Goal: Information Seeking & Learning: Compare options

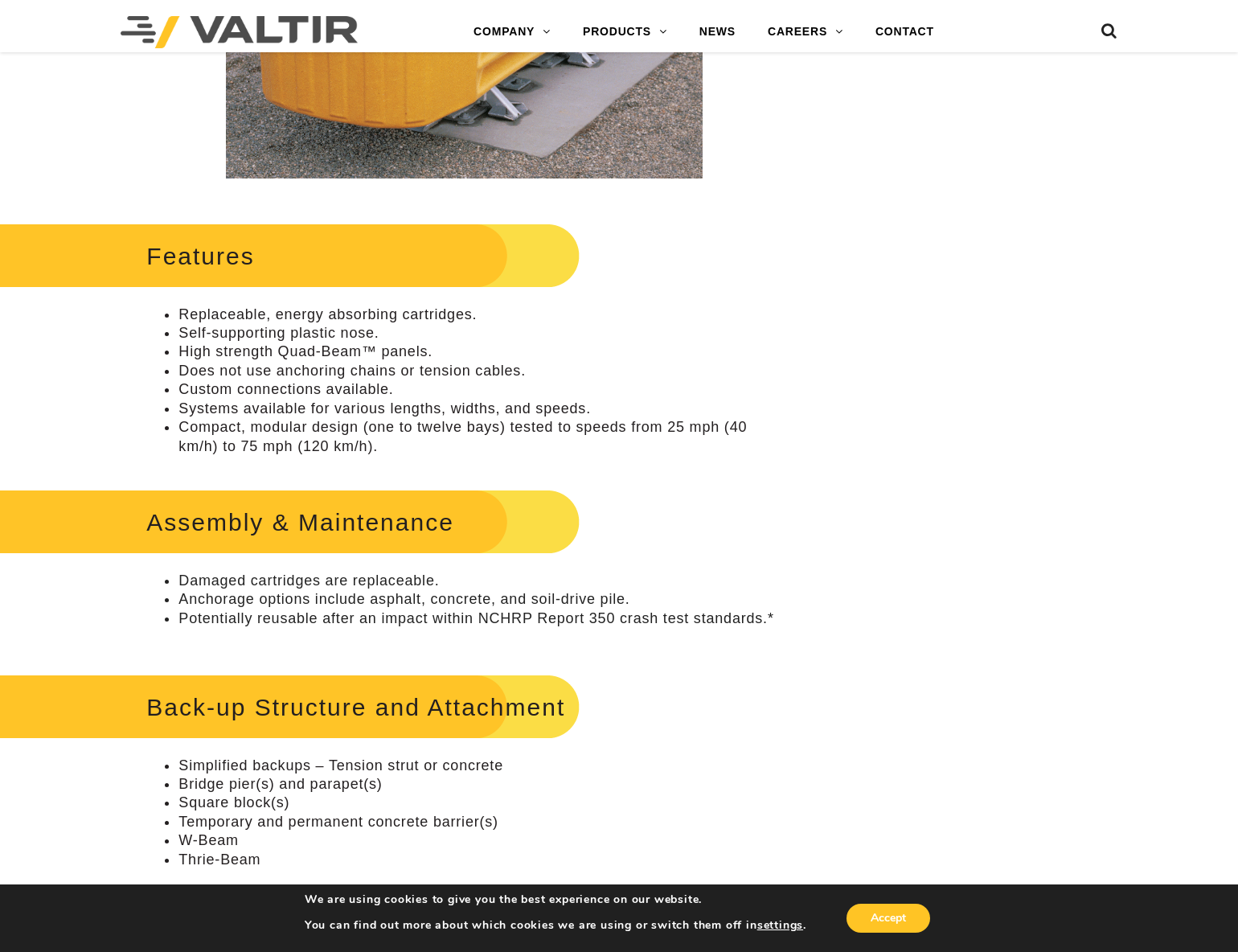
scroll to position [745, 0]
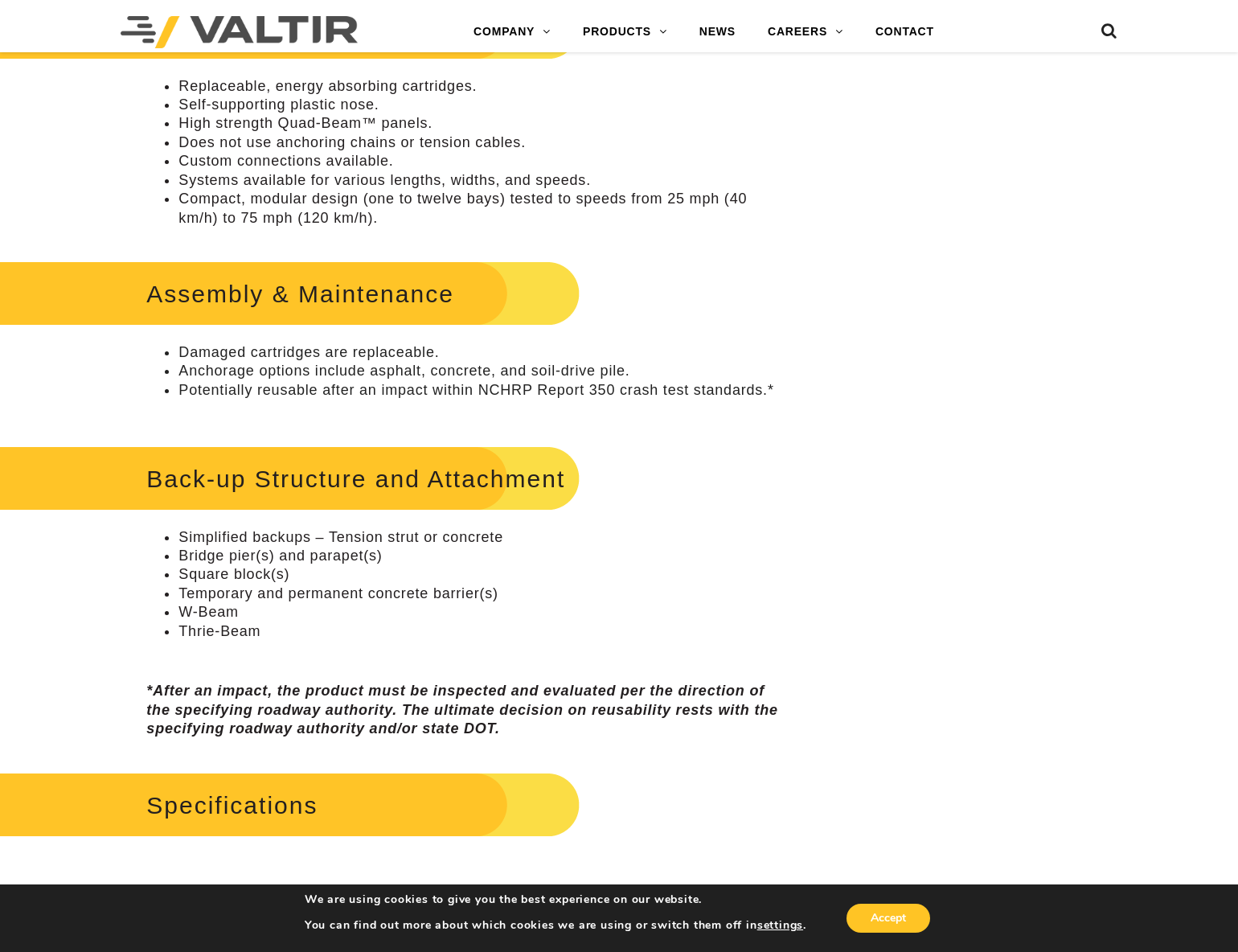
click at [341, 321] on h2 "Assembly & Maintenance" at bounding box center [270, 294] width 619 height 75
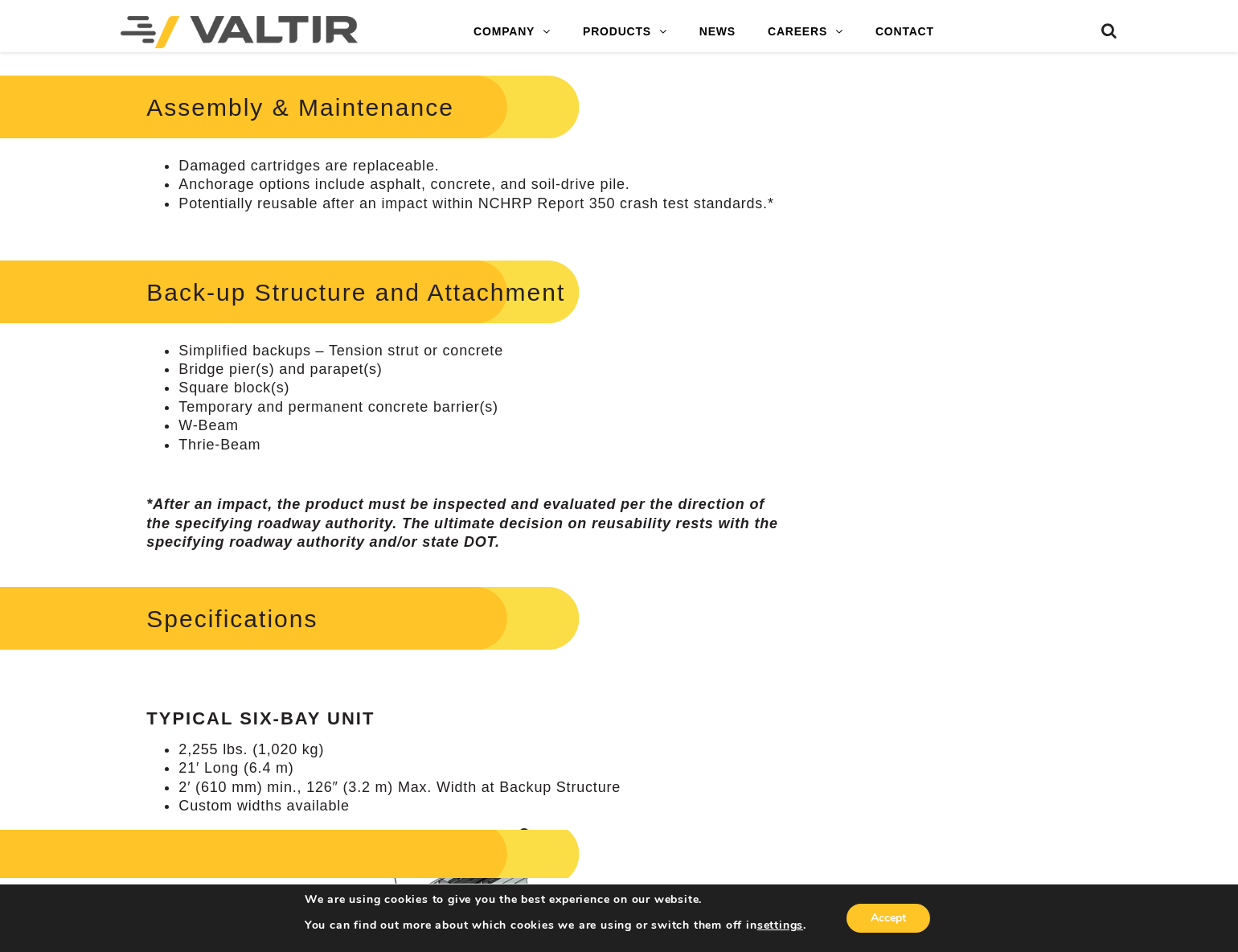
click at [294, 643] on h2 "Specifications" at bounding box center [270, 619] width 619 height 75
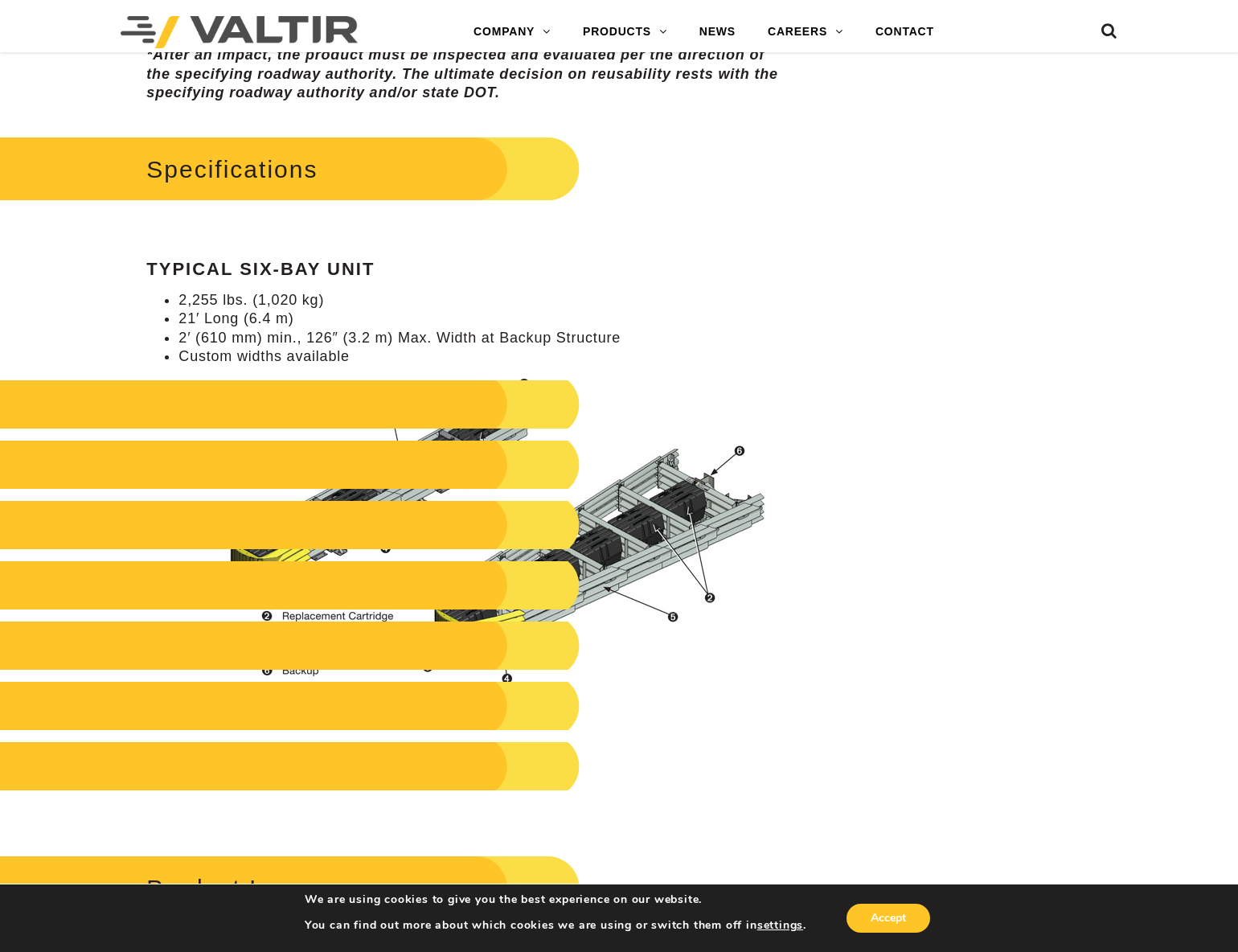
scroll to position [1391, 0]
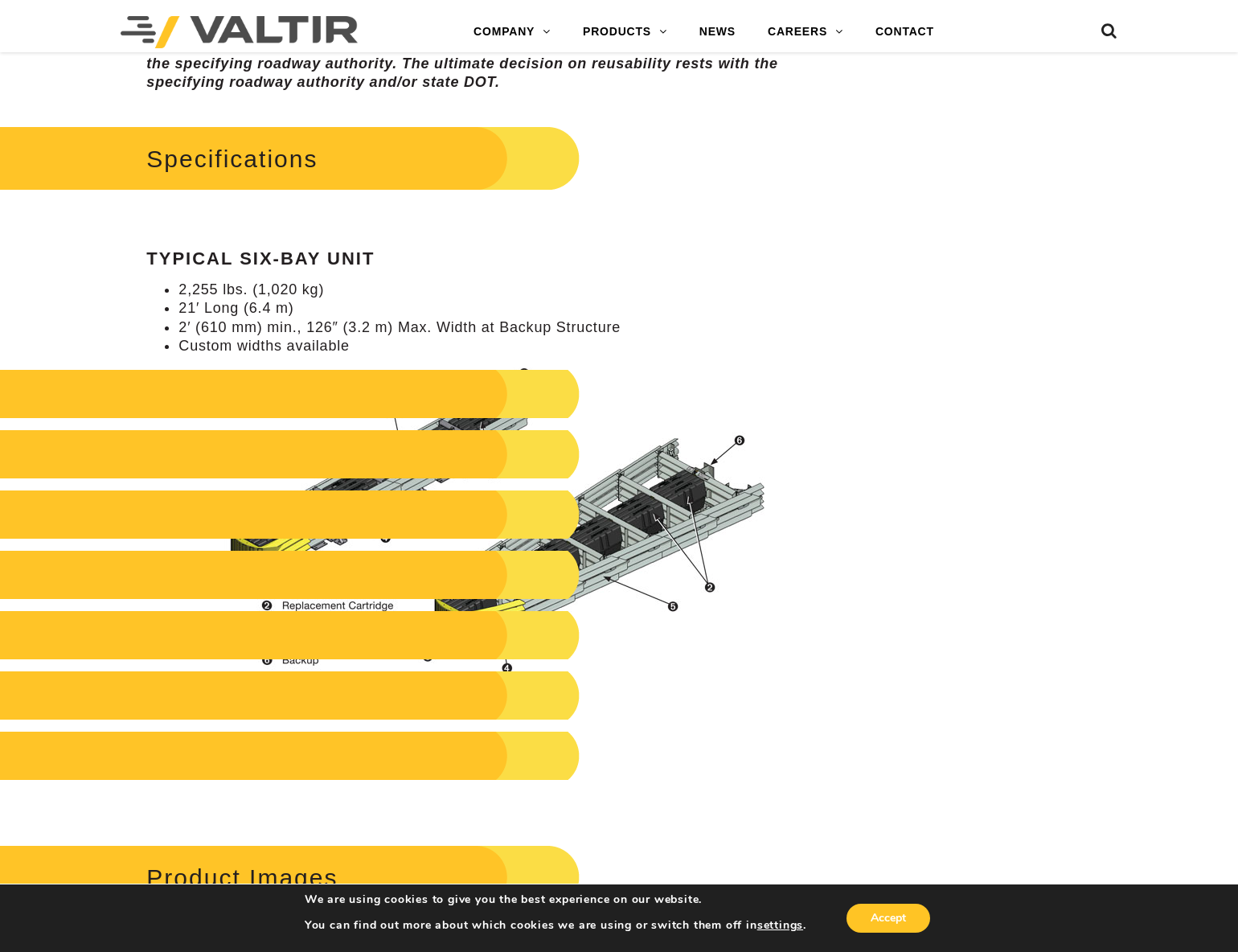
click at [558, 407] on h2 at bounding box center [270, 394] width 619 height 48
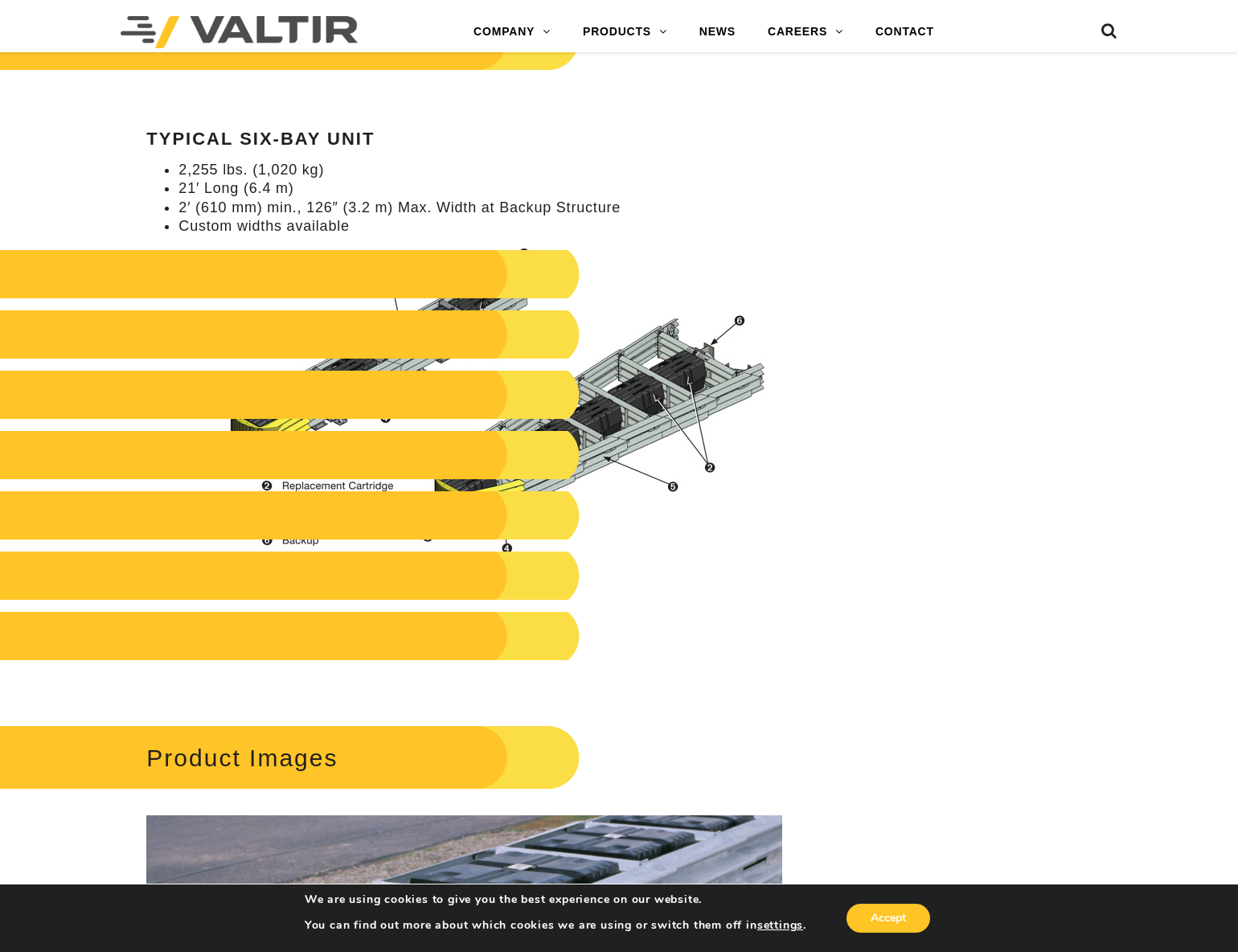
scroll to position [1687, 0]
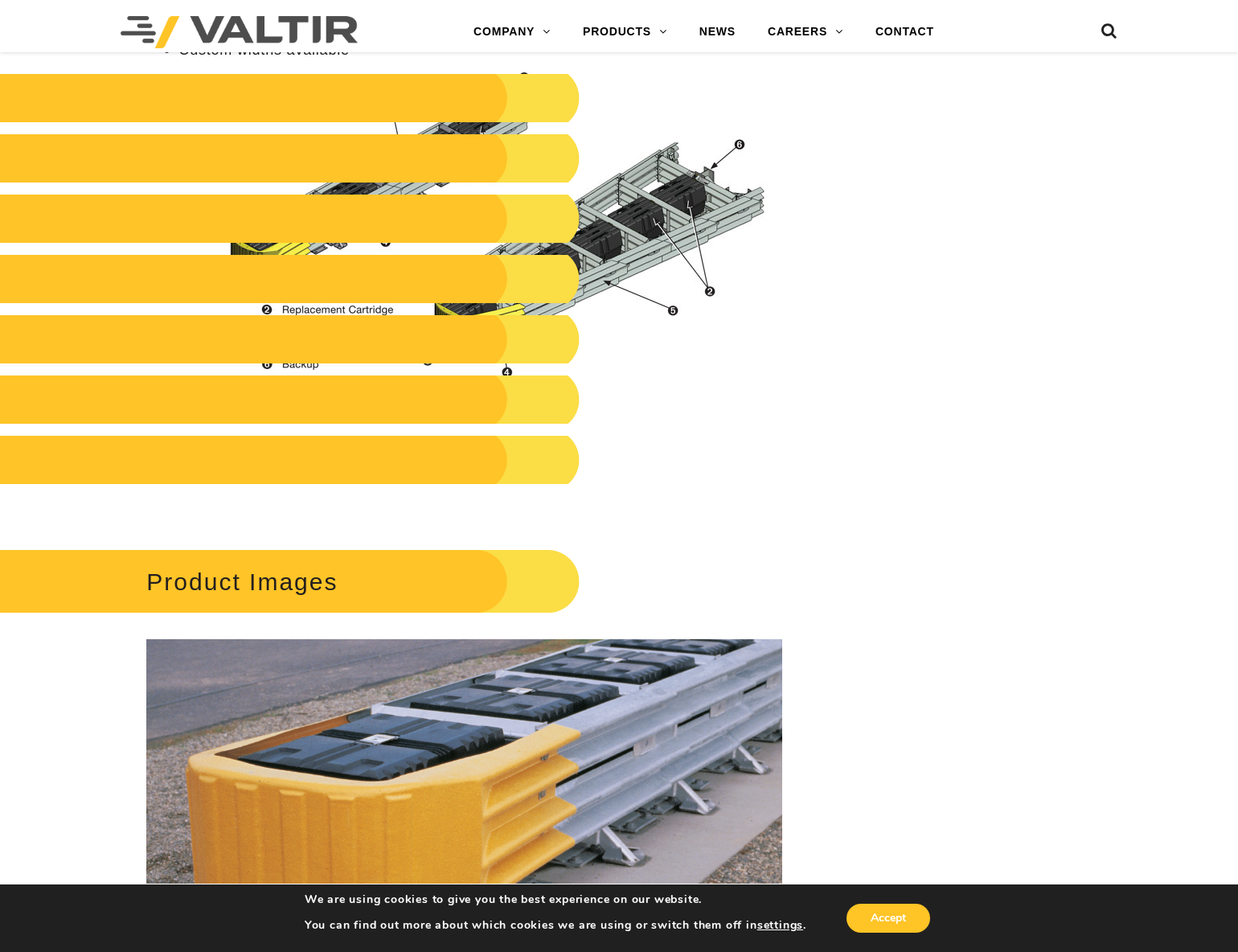
click at [833, 423] on div "**********" at bounding box center [619, 191] width 1238 height 3437
click at [590, 304] on img at bounding box center [493, 224] width 577 height 307
click at [337, 570] on h2 "Product Images" at bounding box center [270, 582] width 619 height 75
click at [274, 619] on h2 "Product Images" at bounding box center [270, 582] width 619 height 75
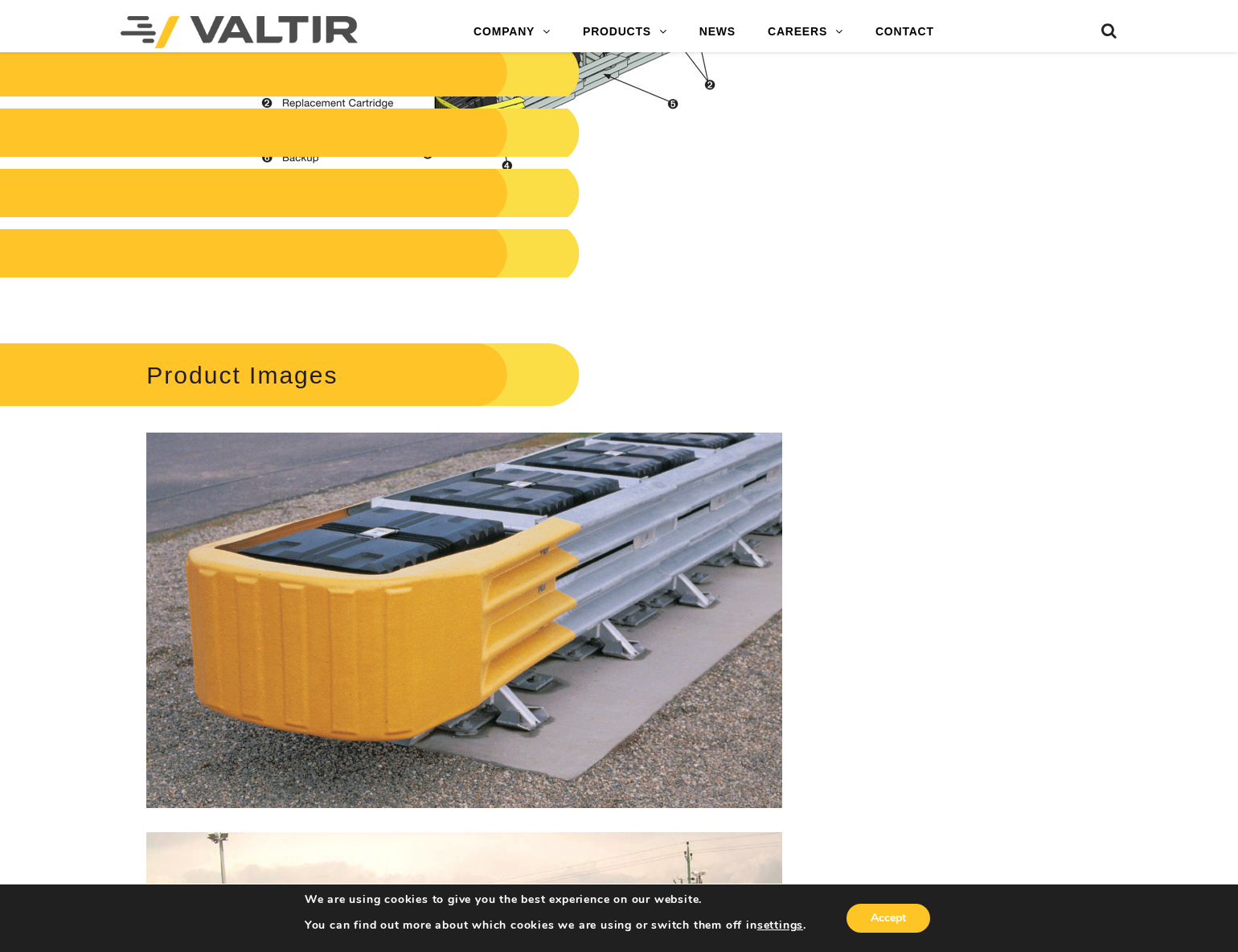
click at [385, 589] on img at bounding box center [464, 620] width 635 height 375
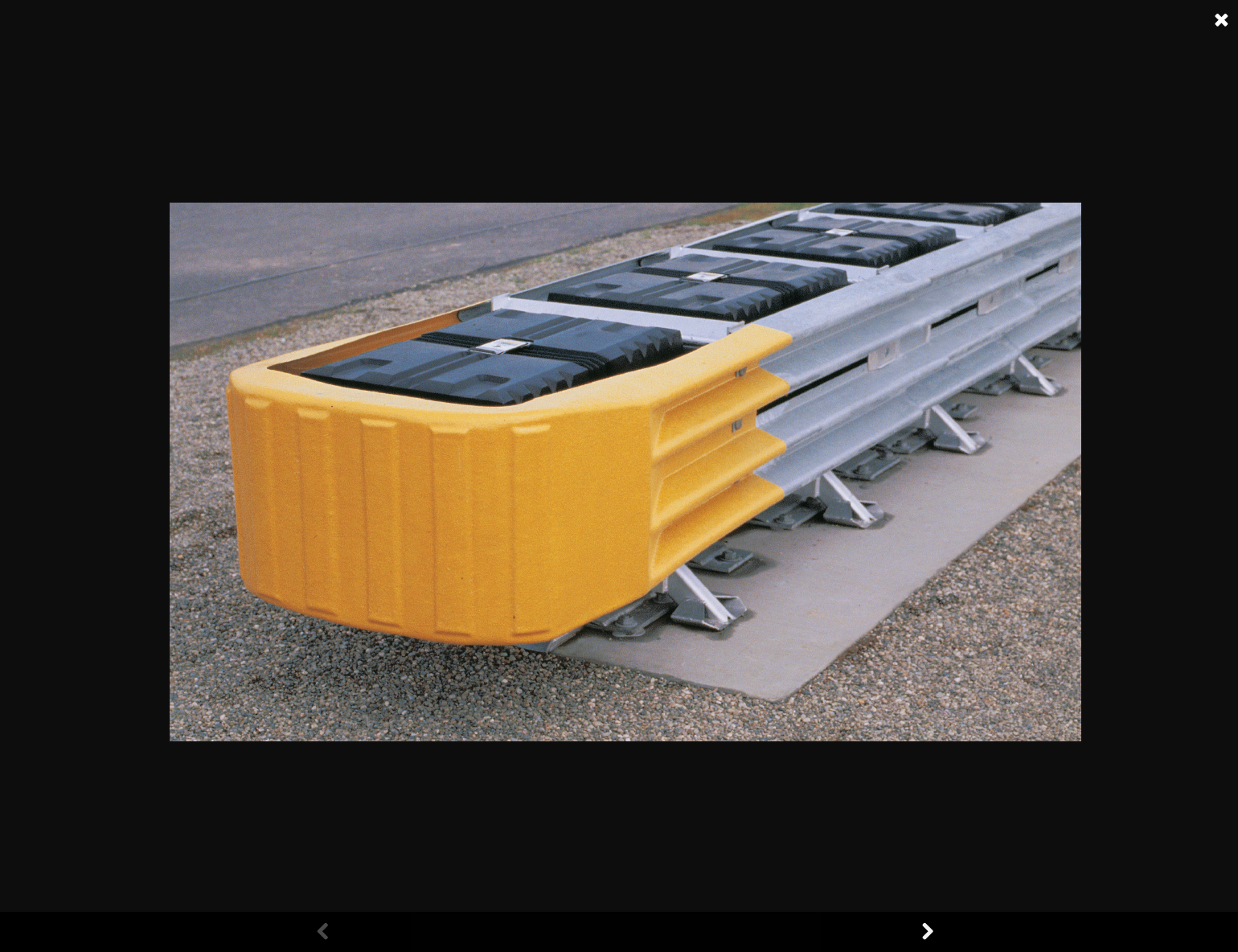
click at [1224, 20] on link at bounding box center [1221, 20] width 40 height 40
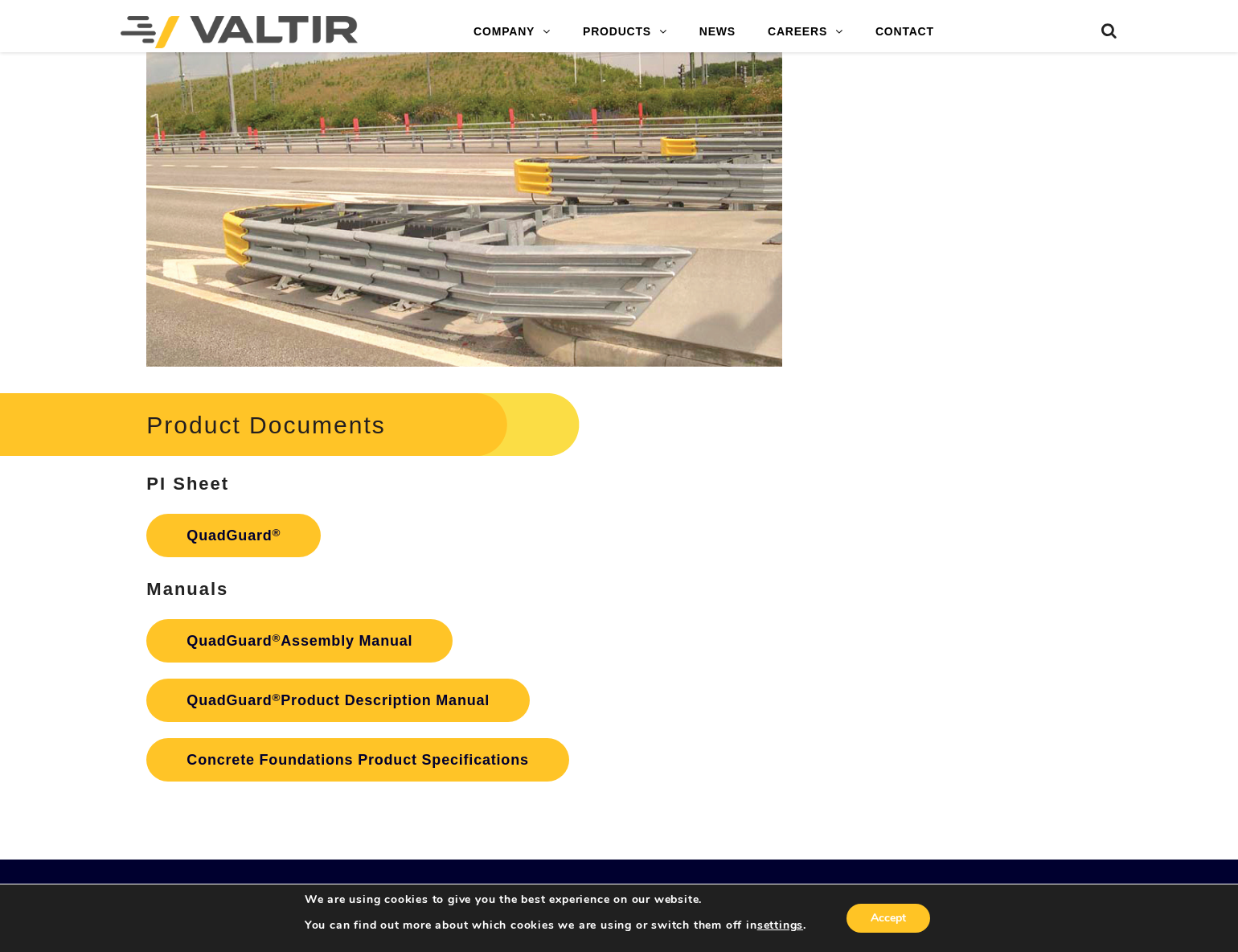
scroll to position [2862, 0]
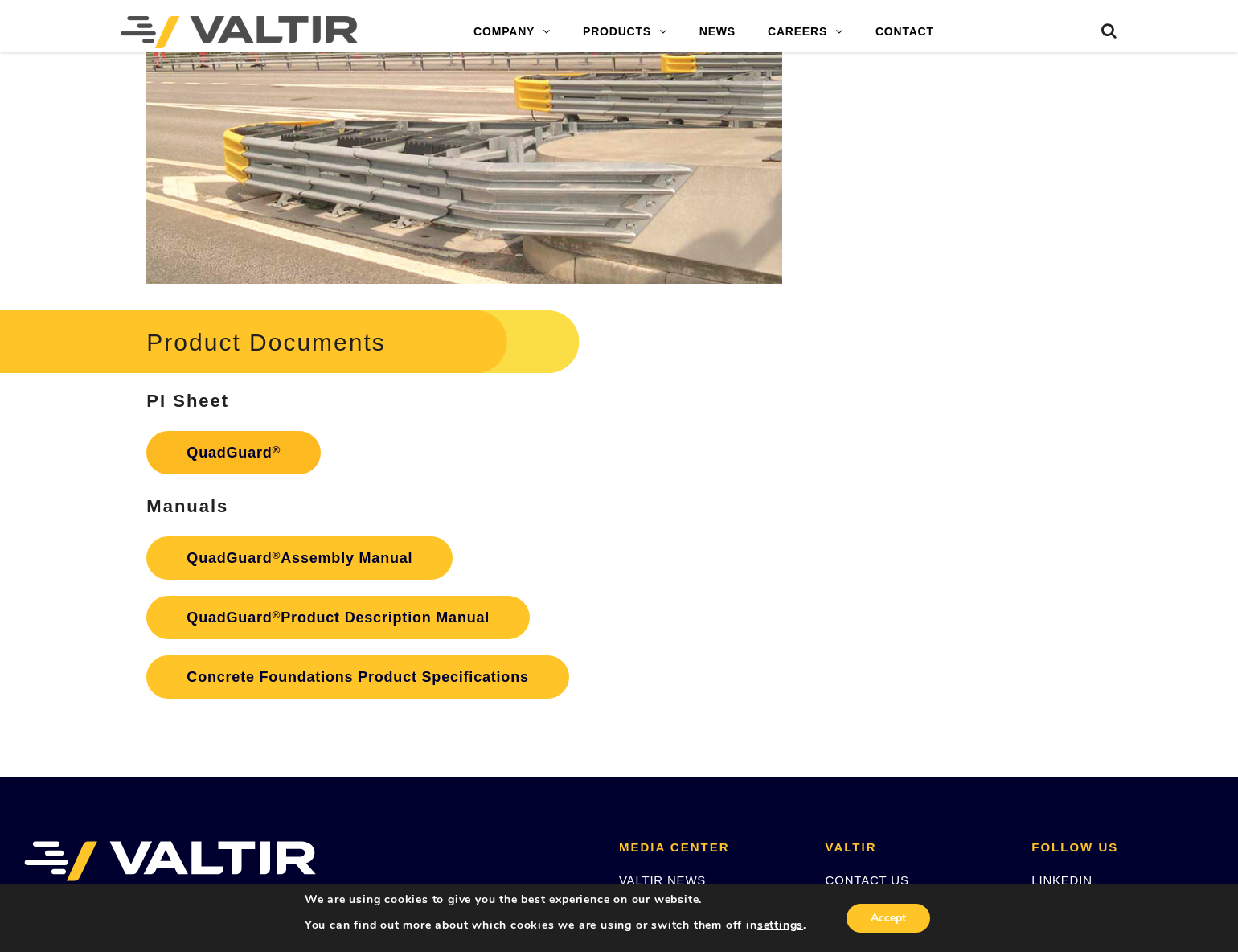
click at [261, 470] on link "QuadGuard ®" at bounding box center [233, 452] width 174 height 44
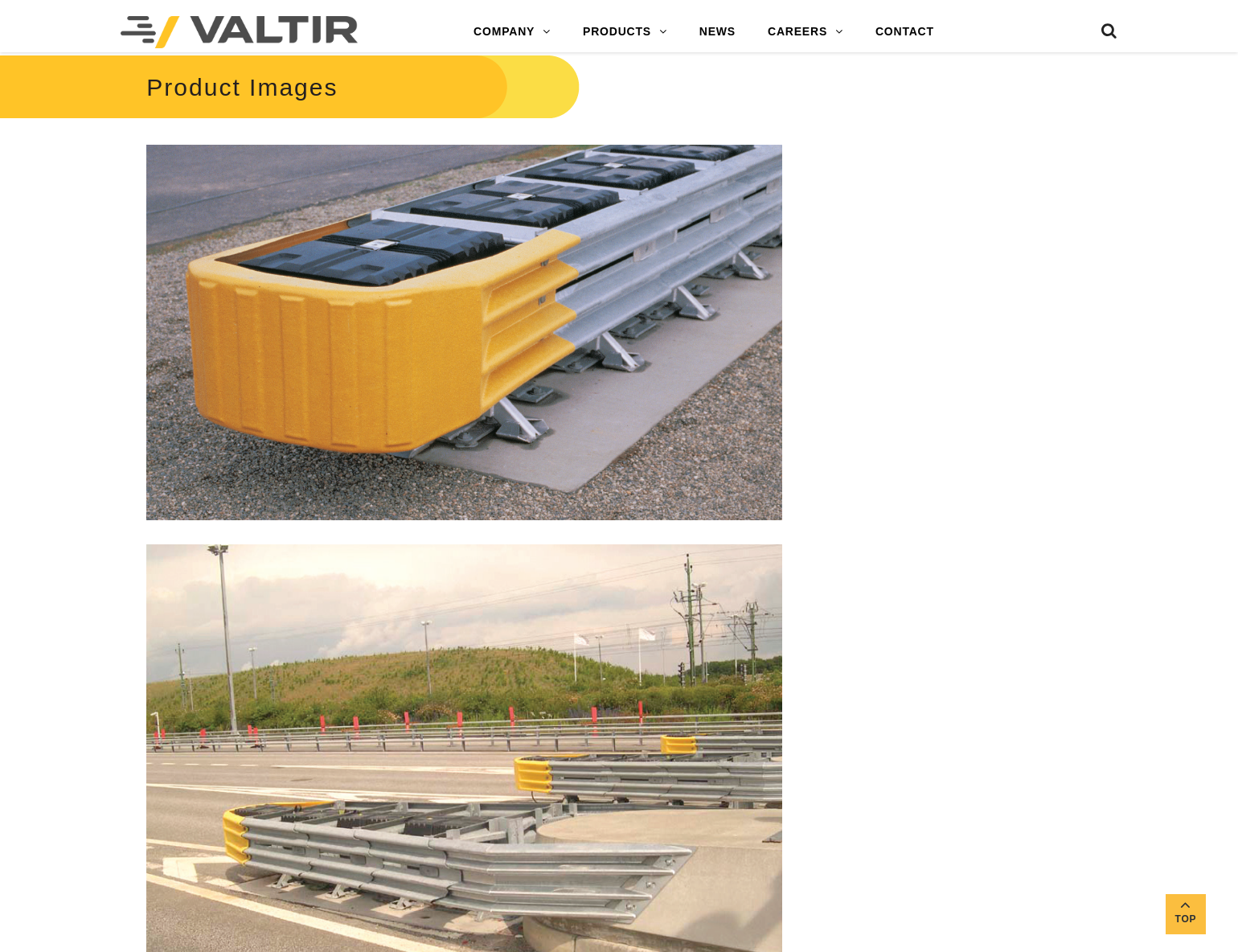
scroll to position [1675, 0]
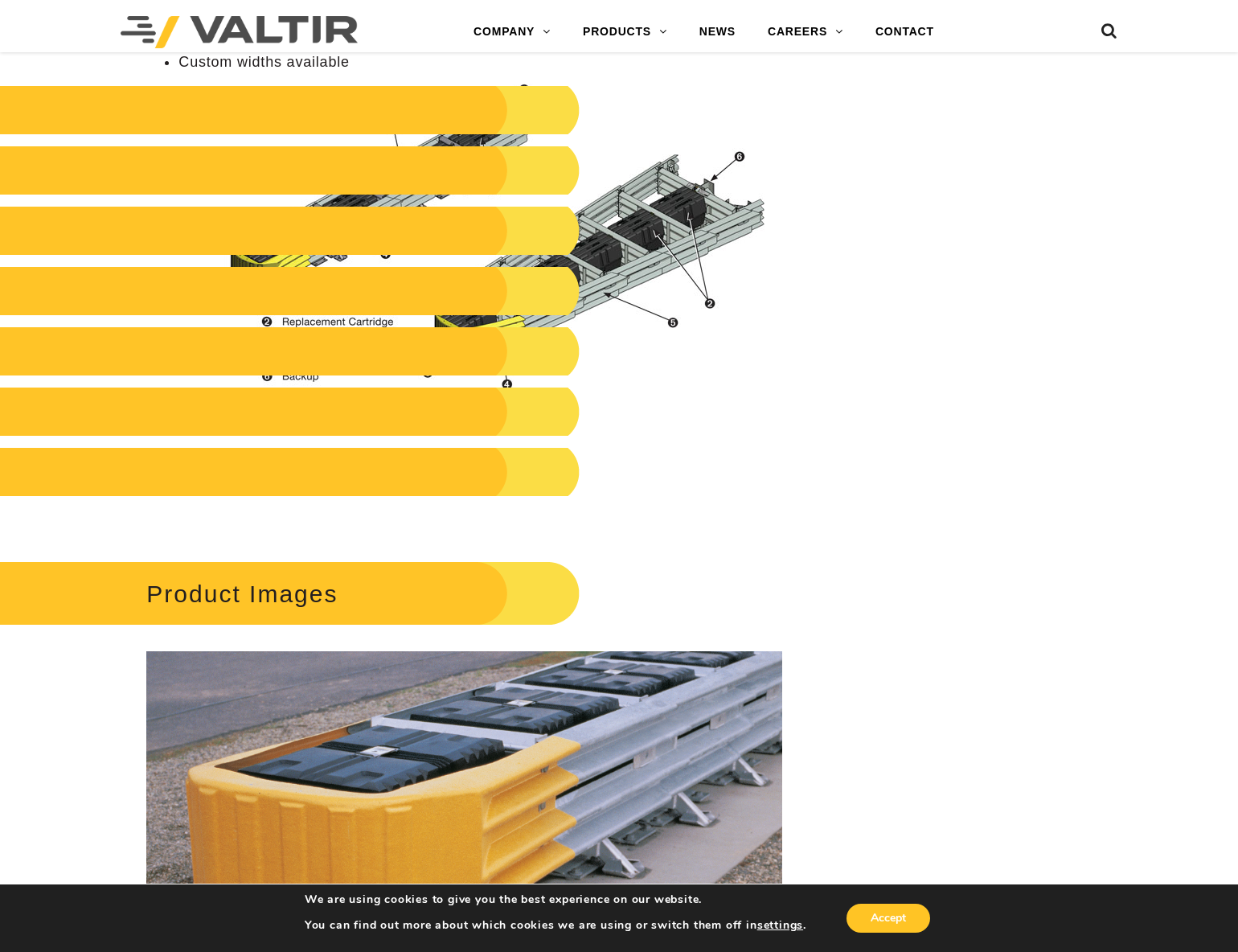
click at [956, 223] on div "**********" at bounding box center [619, 203] width 1238 height 3437
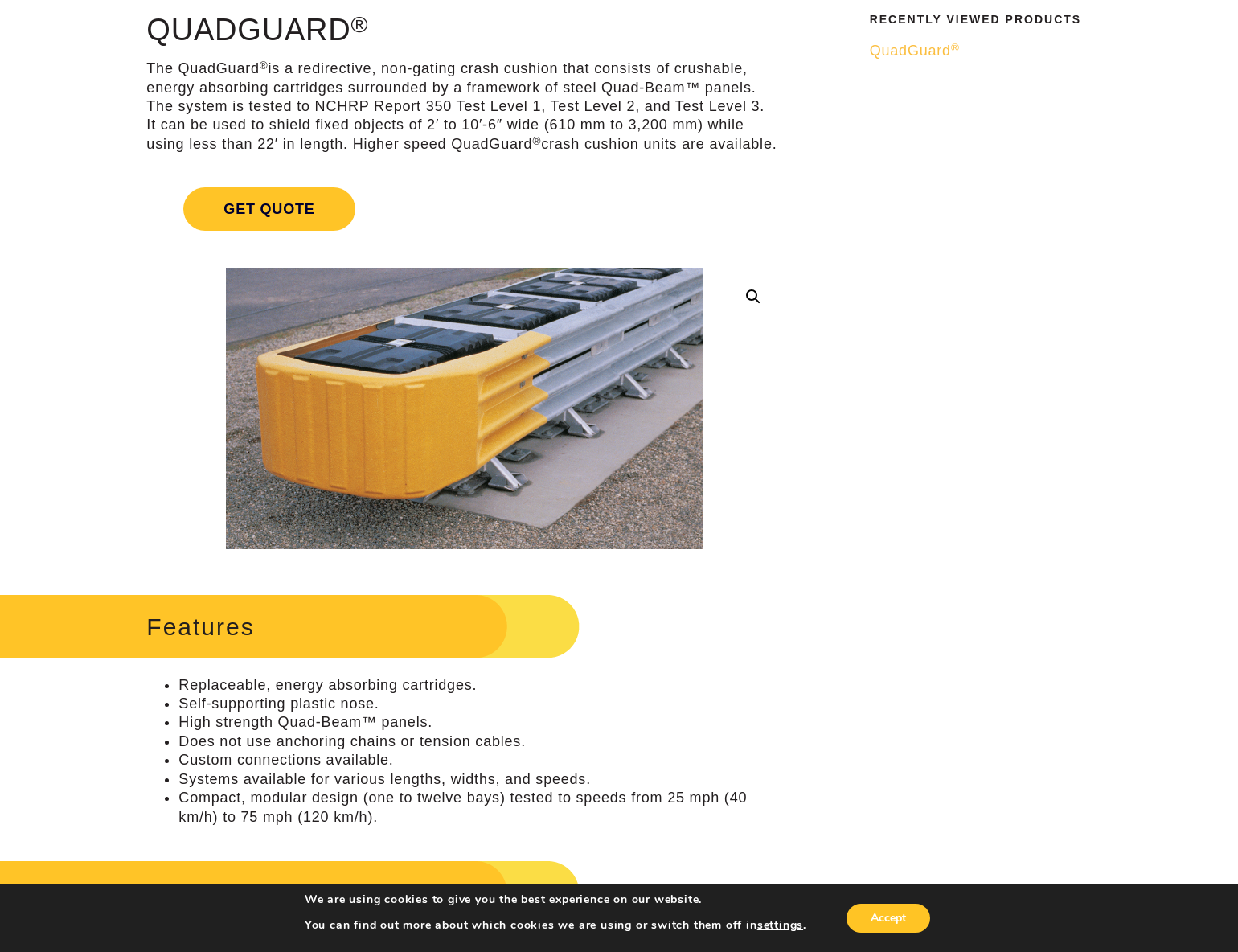
scroll to position [0, 0]
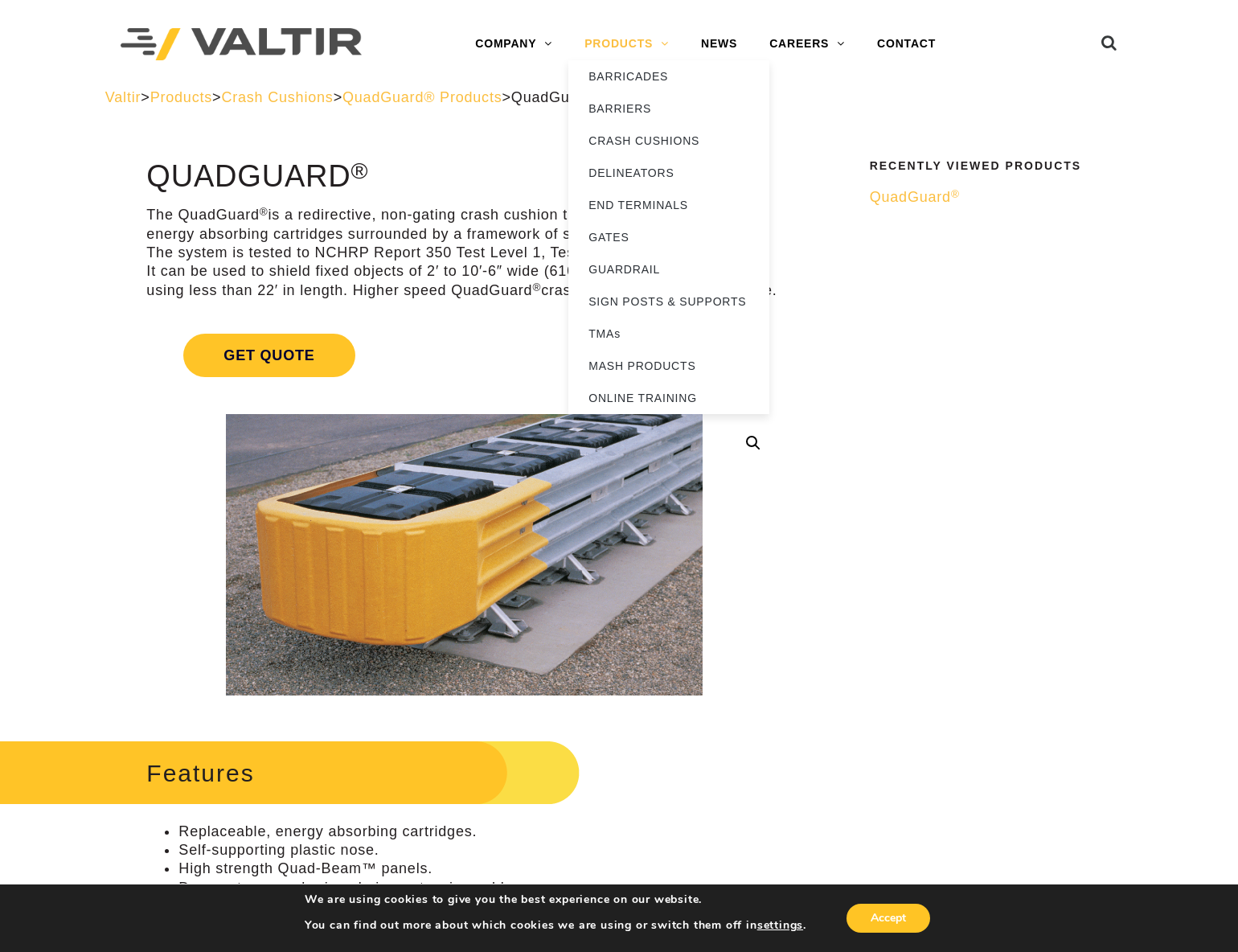
click at [656, 39] on link "PRODUCTS" at bounding box center [627, 44] width 116 height 32
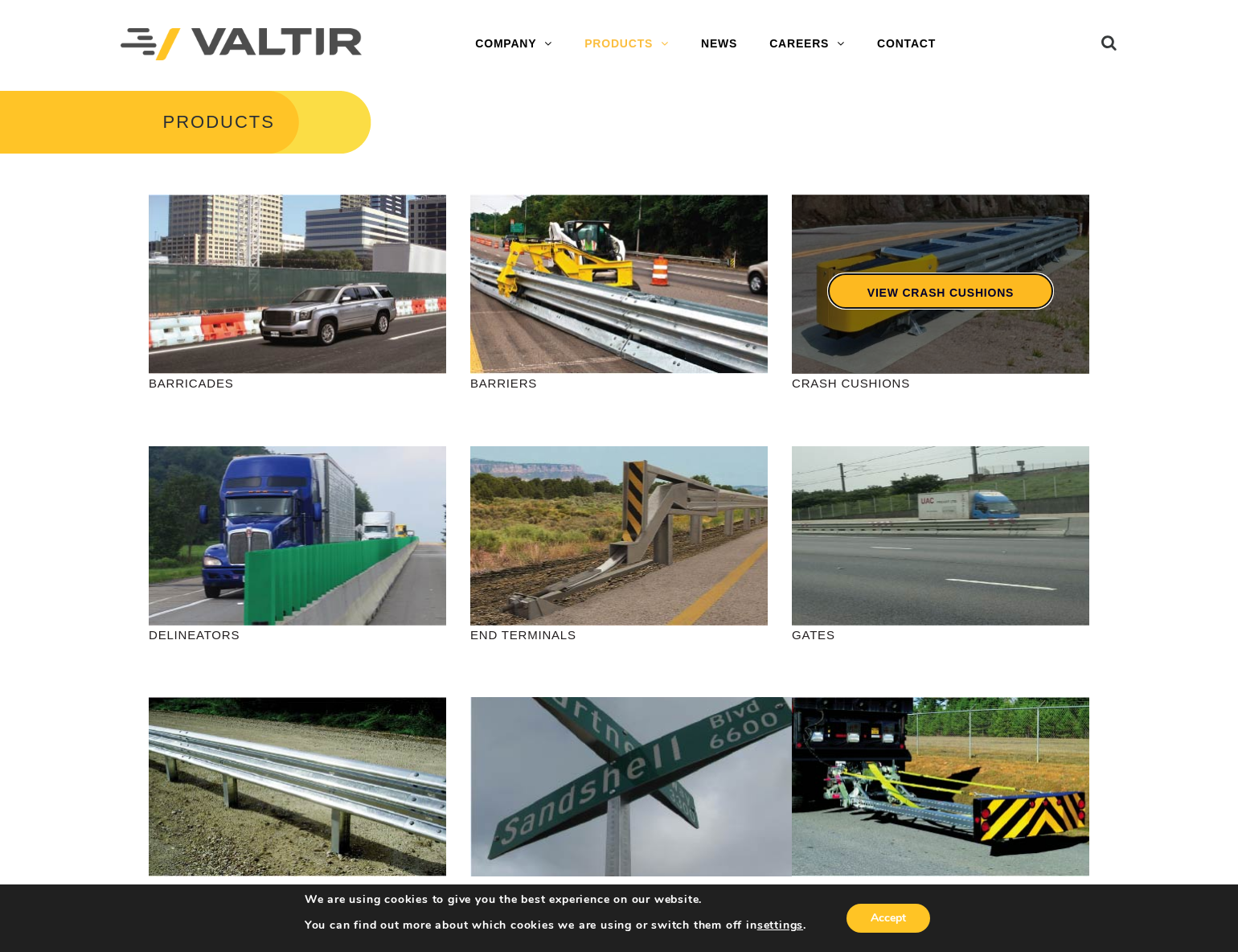
click at [942, 299] on link "VIEW CRASH CUSHIONS" at bounding box center [940, 291] width 227 height 37
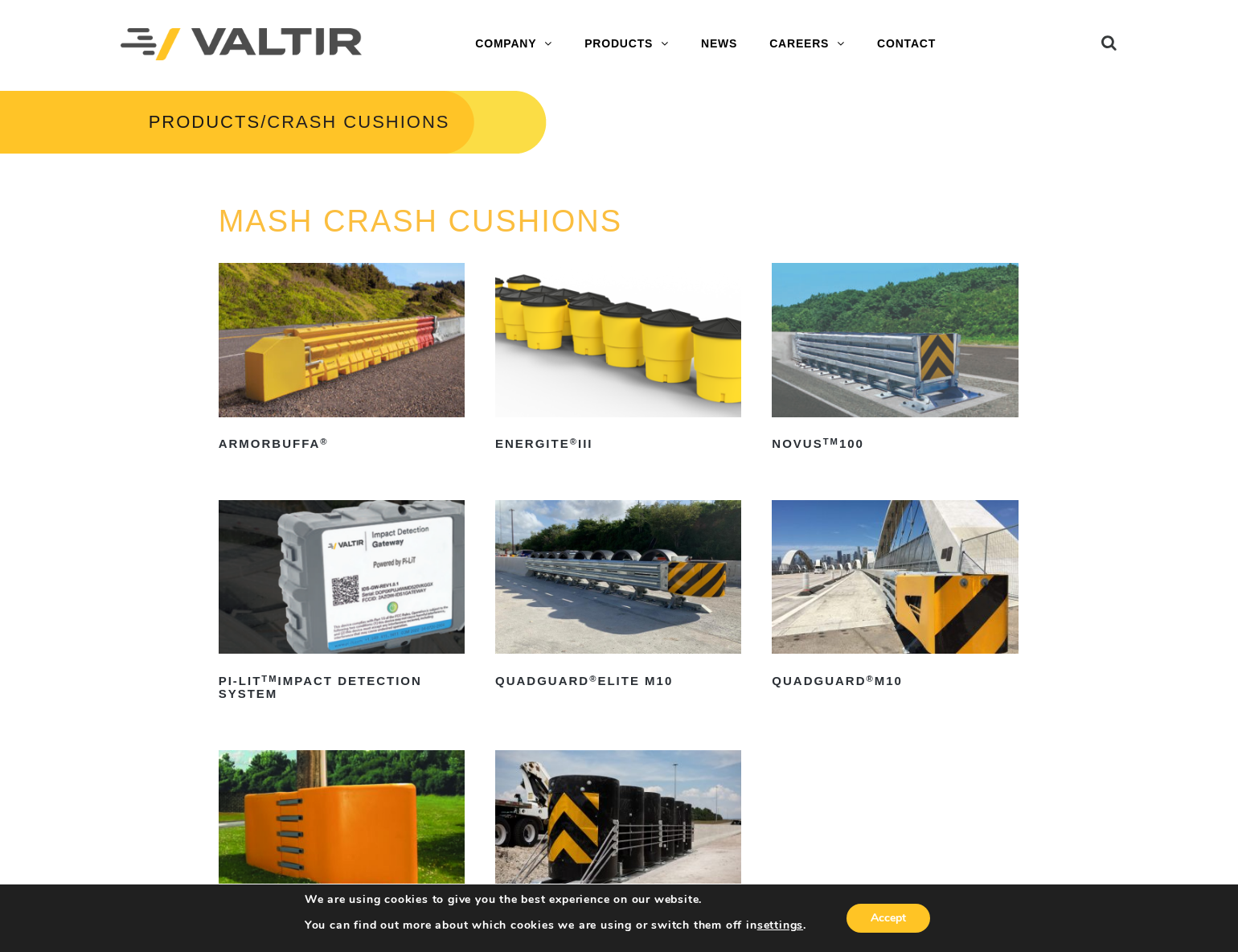
scroll to position [174, 0]
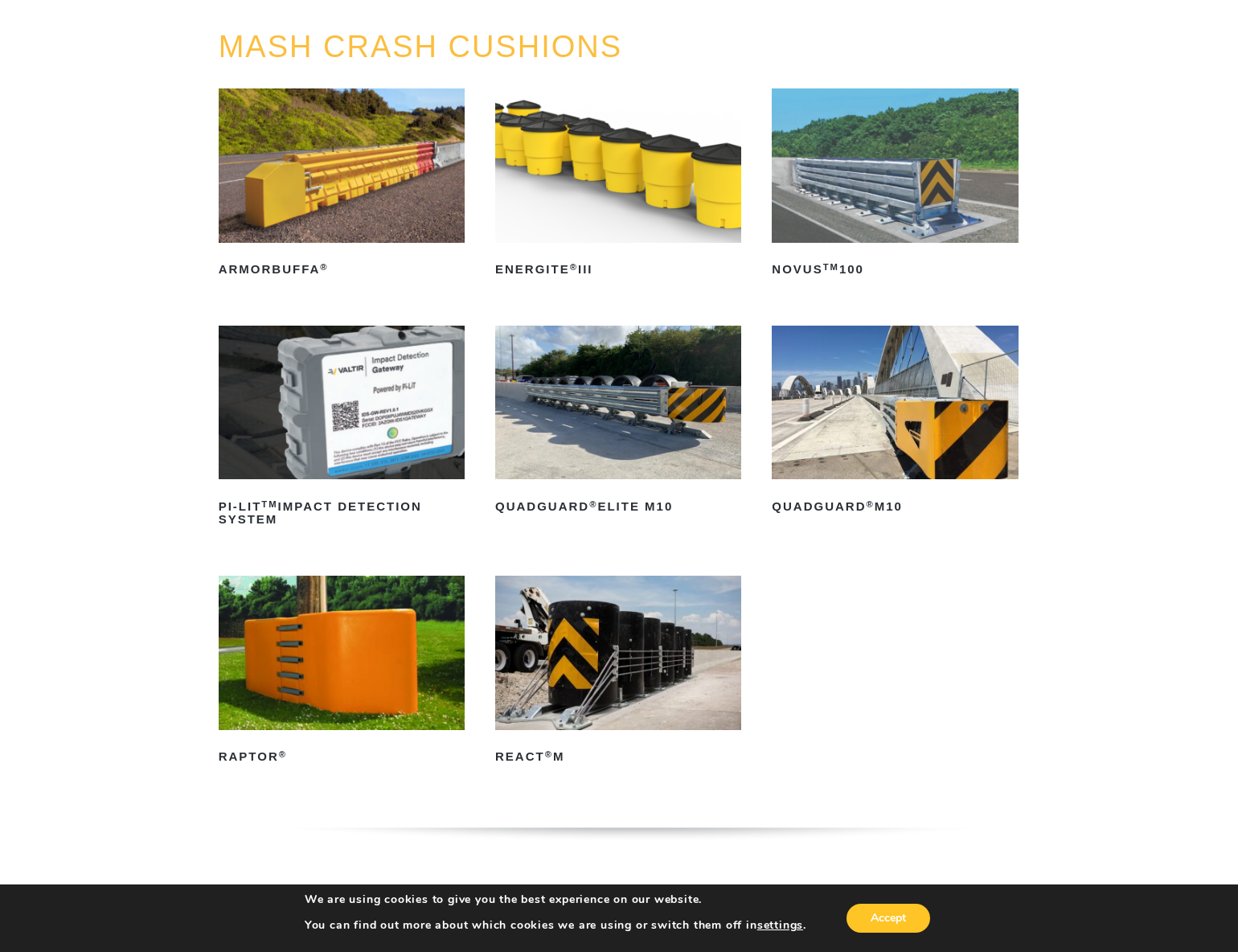
click at [608, 391] on img at bounding box center [618, 402] width 246 height 155
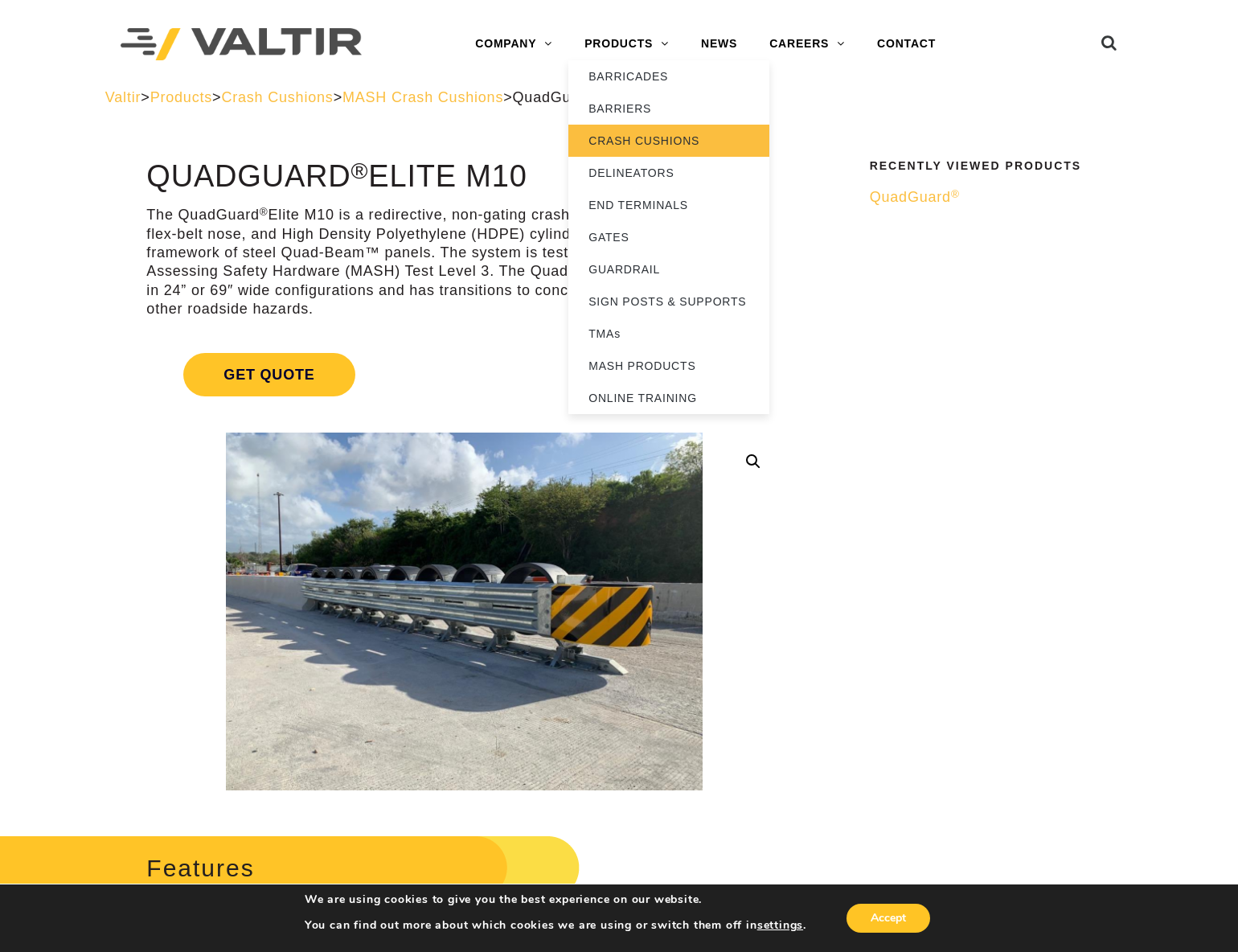
click at [624, 146] on link "CRASH CUSHIONS" at bounding box center [669, 140] width 201 height 32
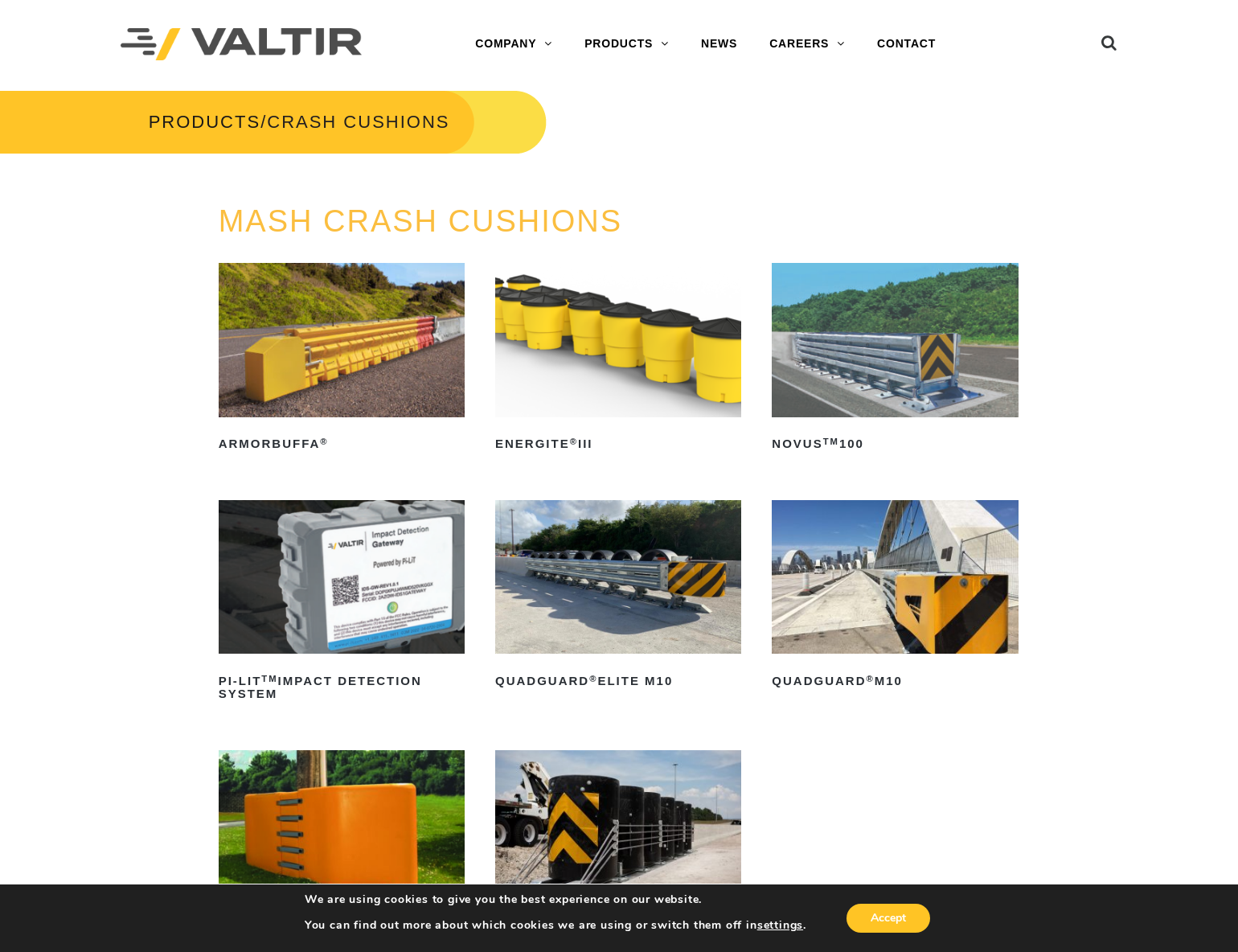
scroll to position [175, 0]
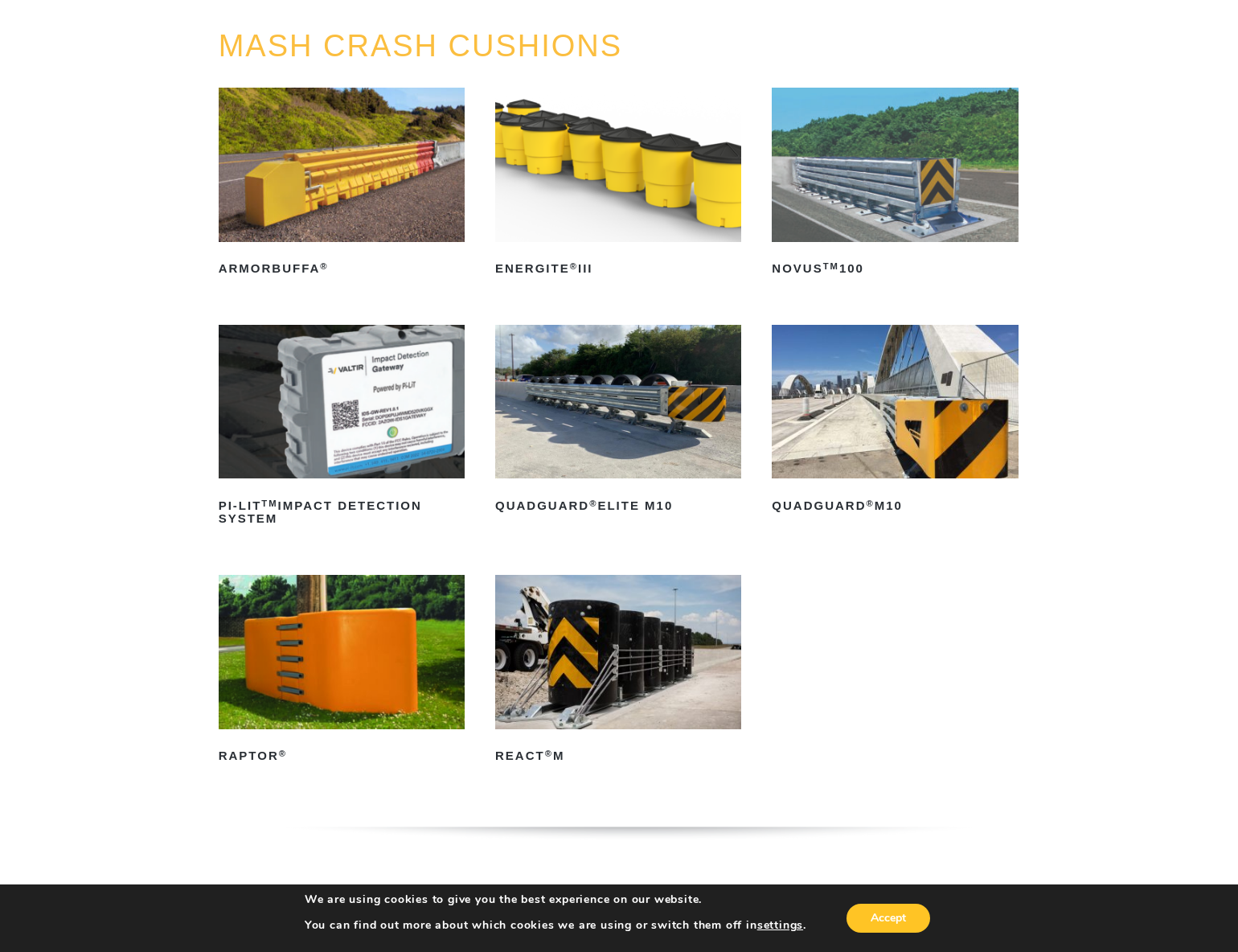
click at [878, 206] on img at bounding box center [894, 164] width 246 height 155
click at [887, 410] on img at bounding box center [894, 401] width 246 height 155
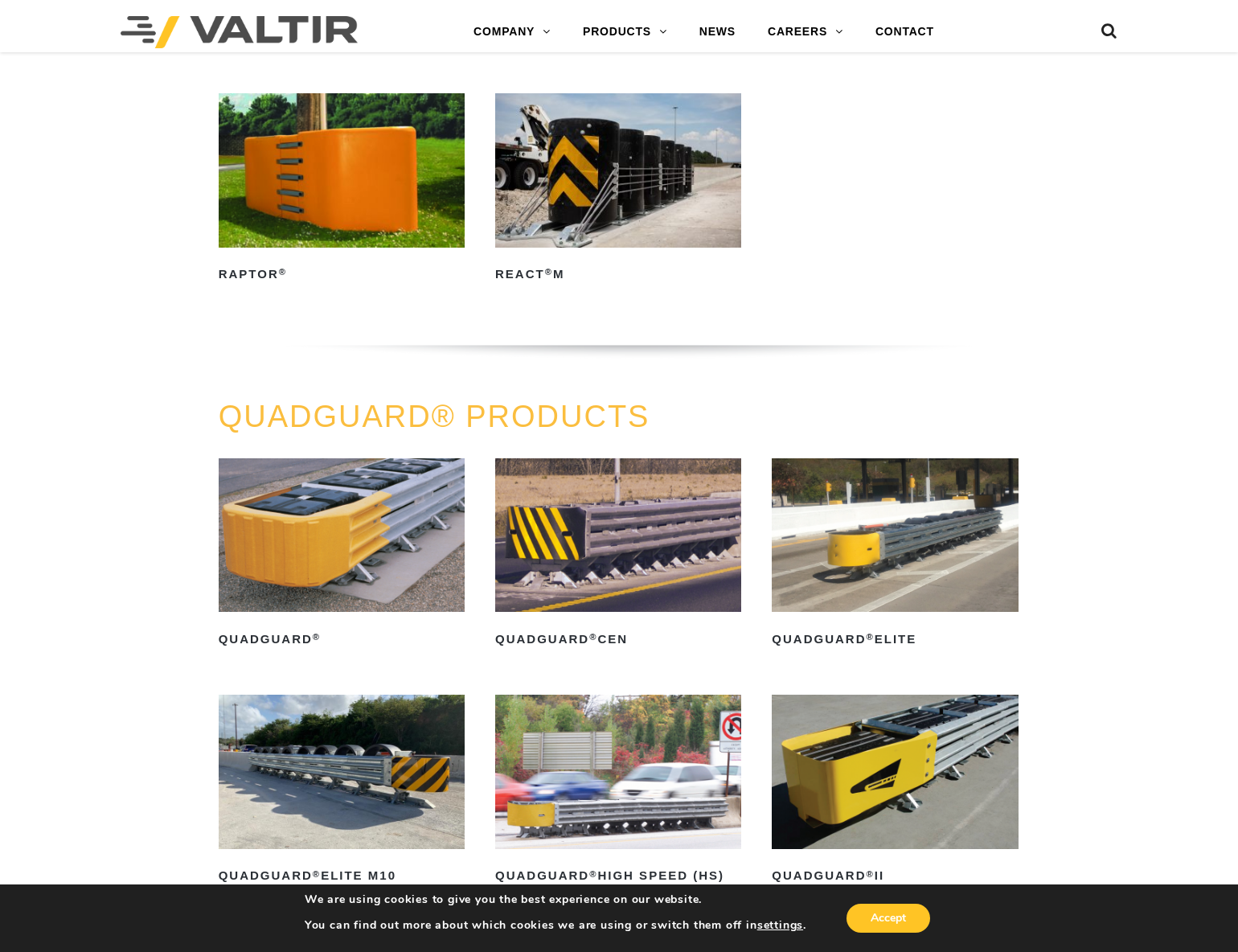
scroll to position [847, 0]
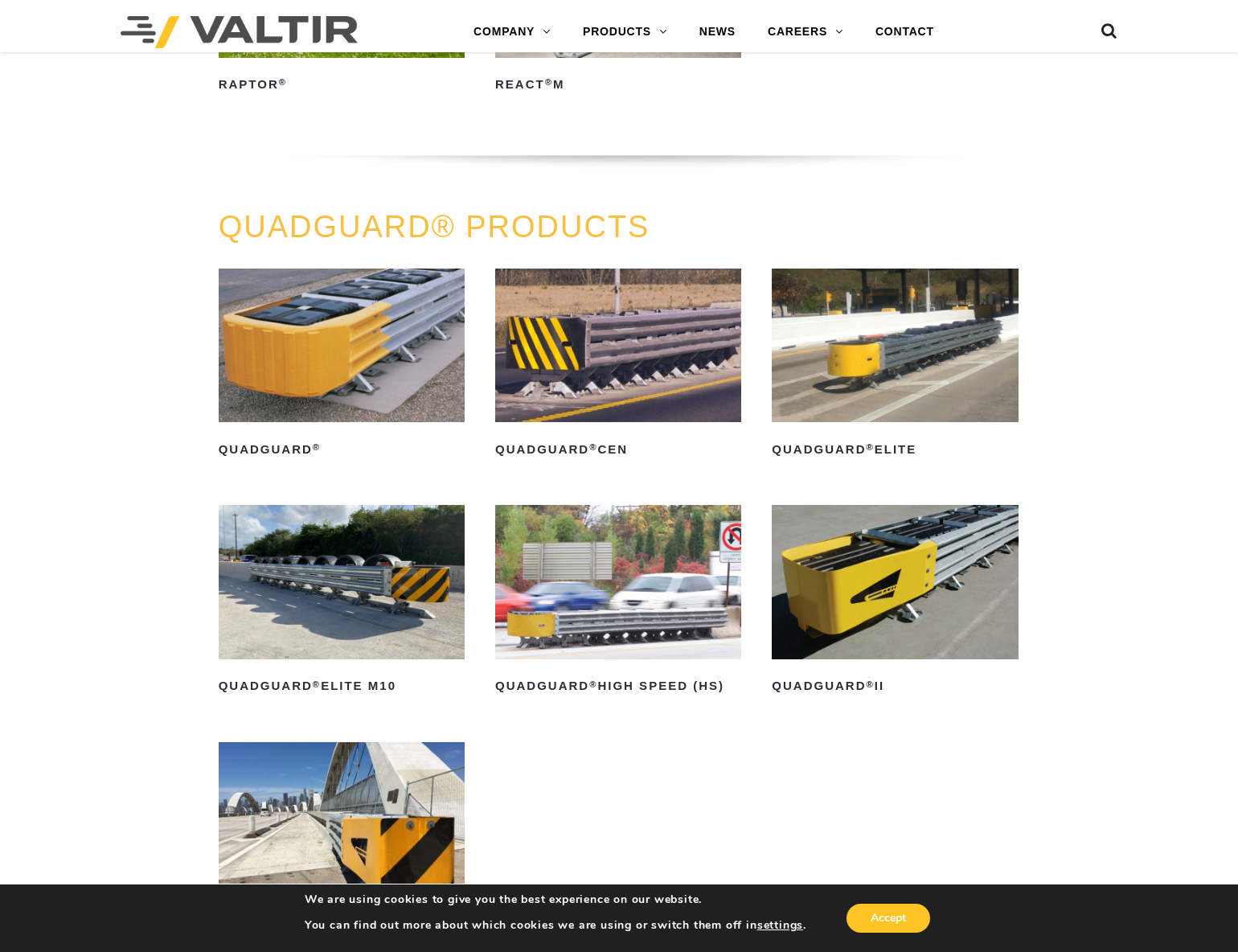
click at [341, 393] on img at bounding box center [341, 345] width 246 height 155
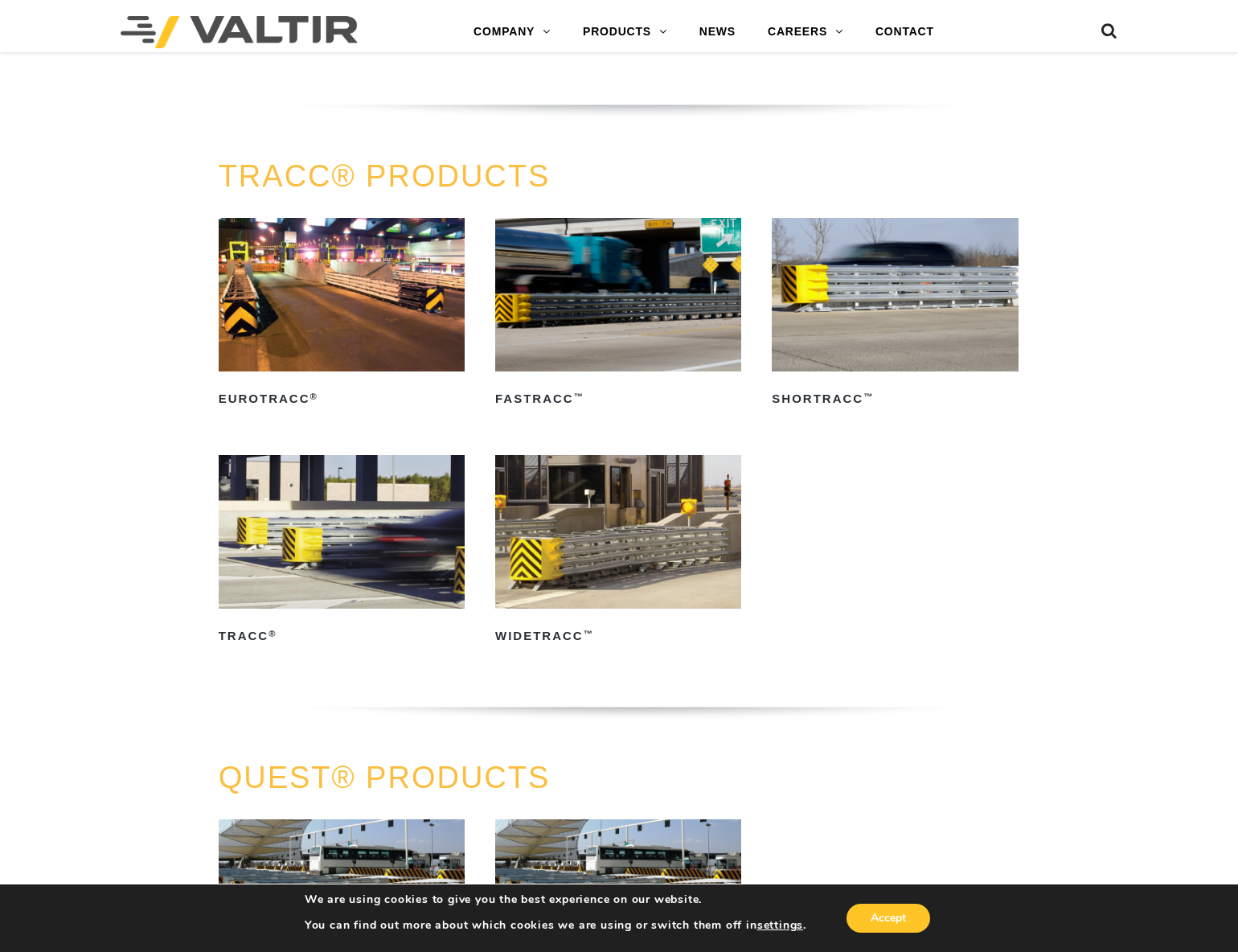
scroll to position [2530, 0]
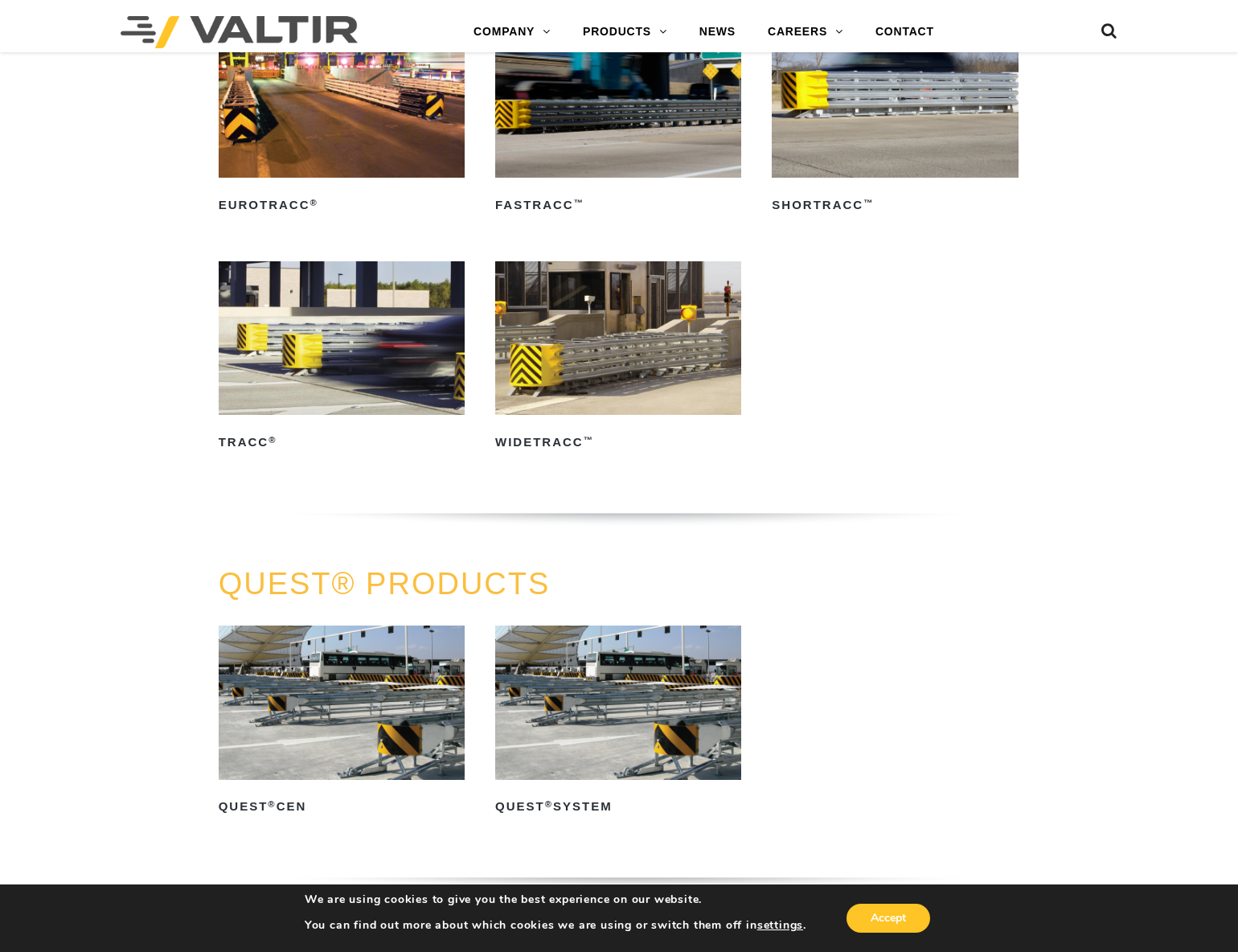
click at [607, 356] on img at bounding box center [618, 338] width 246 height 155
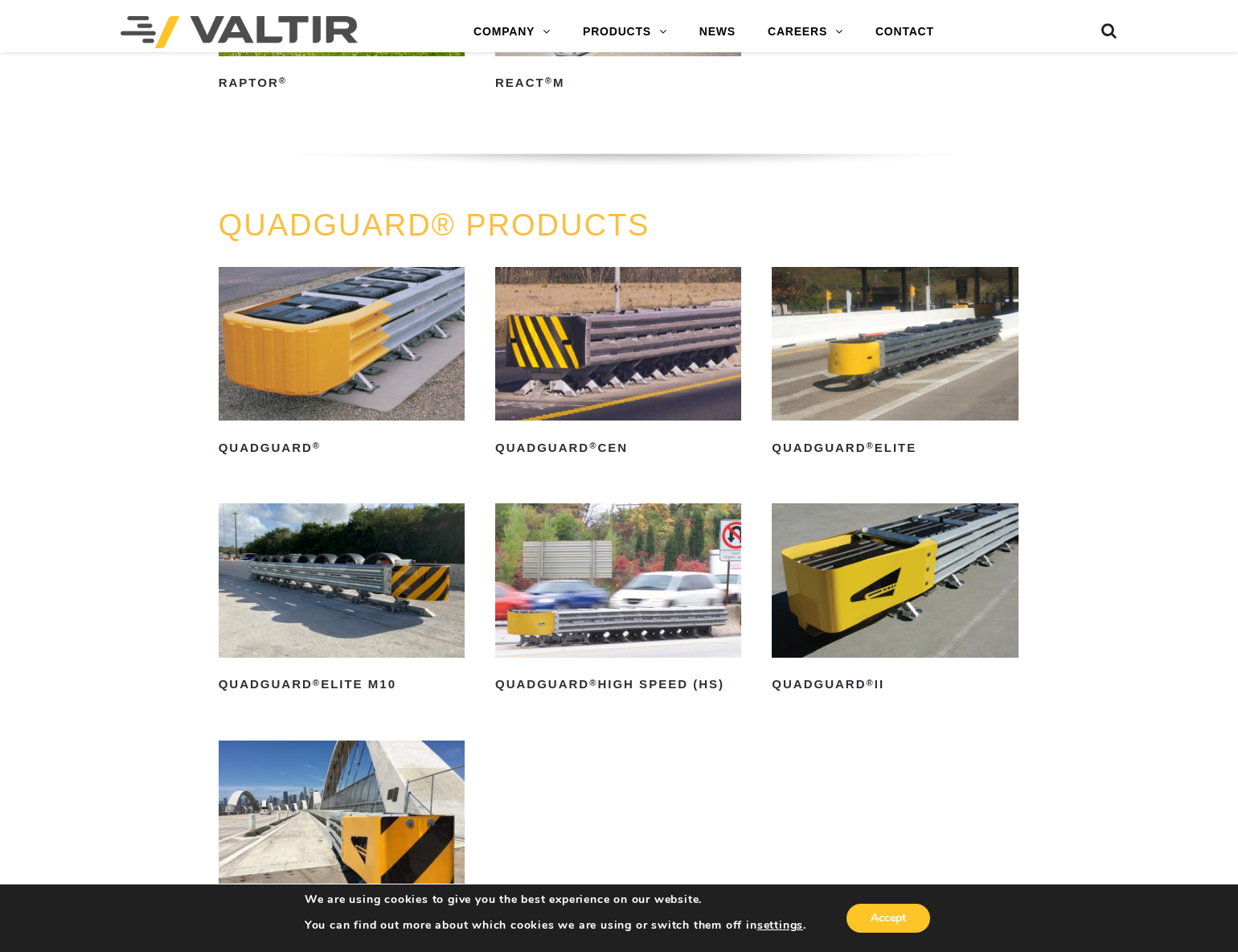
scroll to position [838, 0]
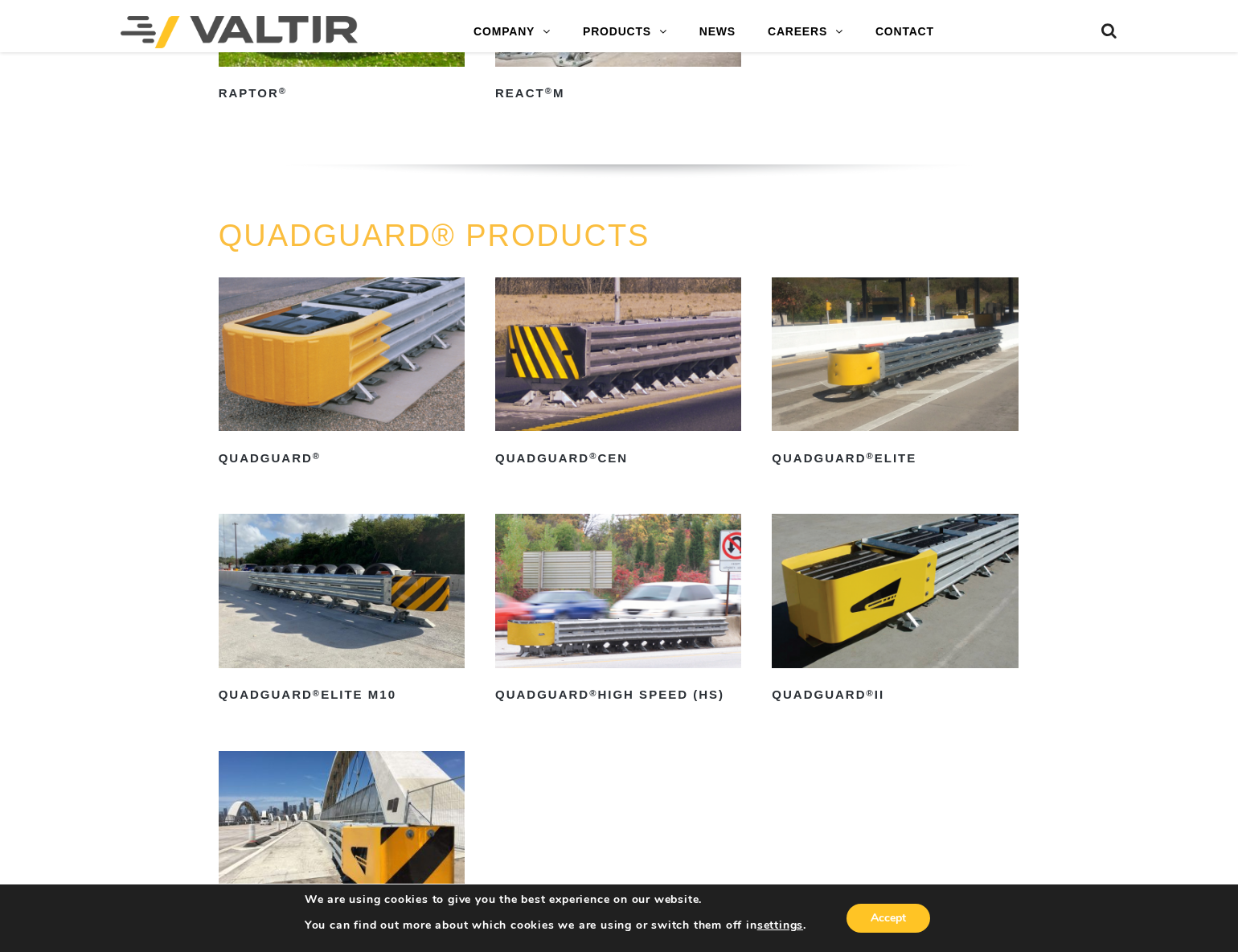
click at [922, 381] on img at bounding box center [894, 354] width 246 height 155
click at [861, 586] on img at bounding box center [894, 591] width 246 height 155
click at [667, 609] on img at bounding box center [618, 591] width 246 height 155
click at [818, 591] on img at bounding box center [894, 591] width 246 height 155
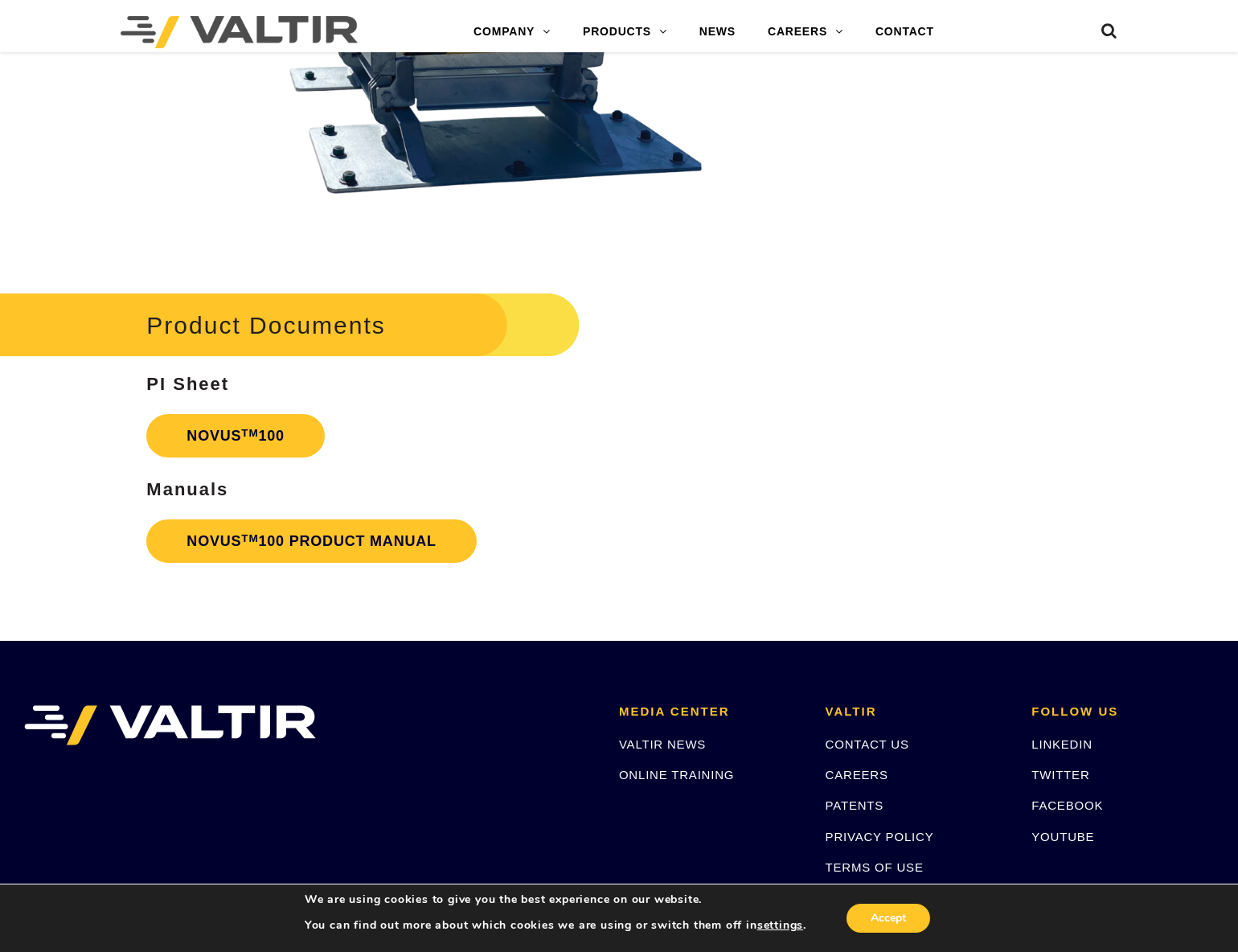
scroll to position [3399, 0]
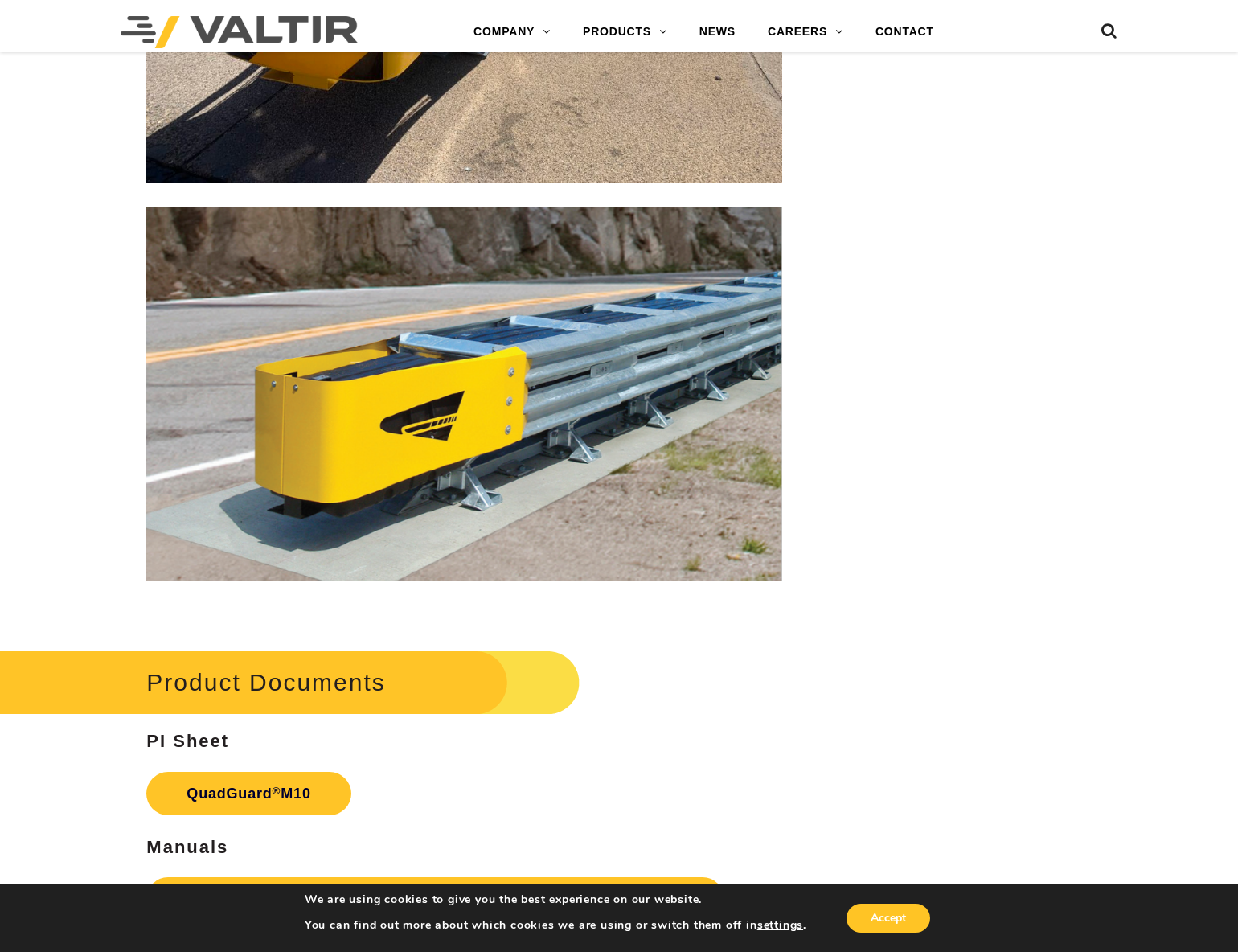
scroll to position [4987, 0]
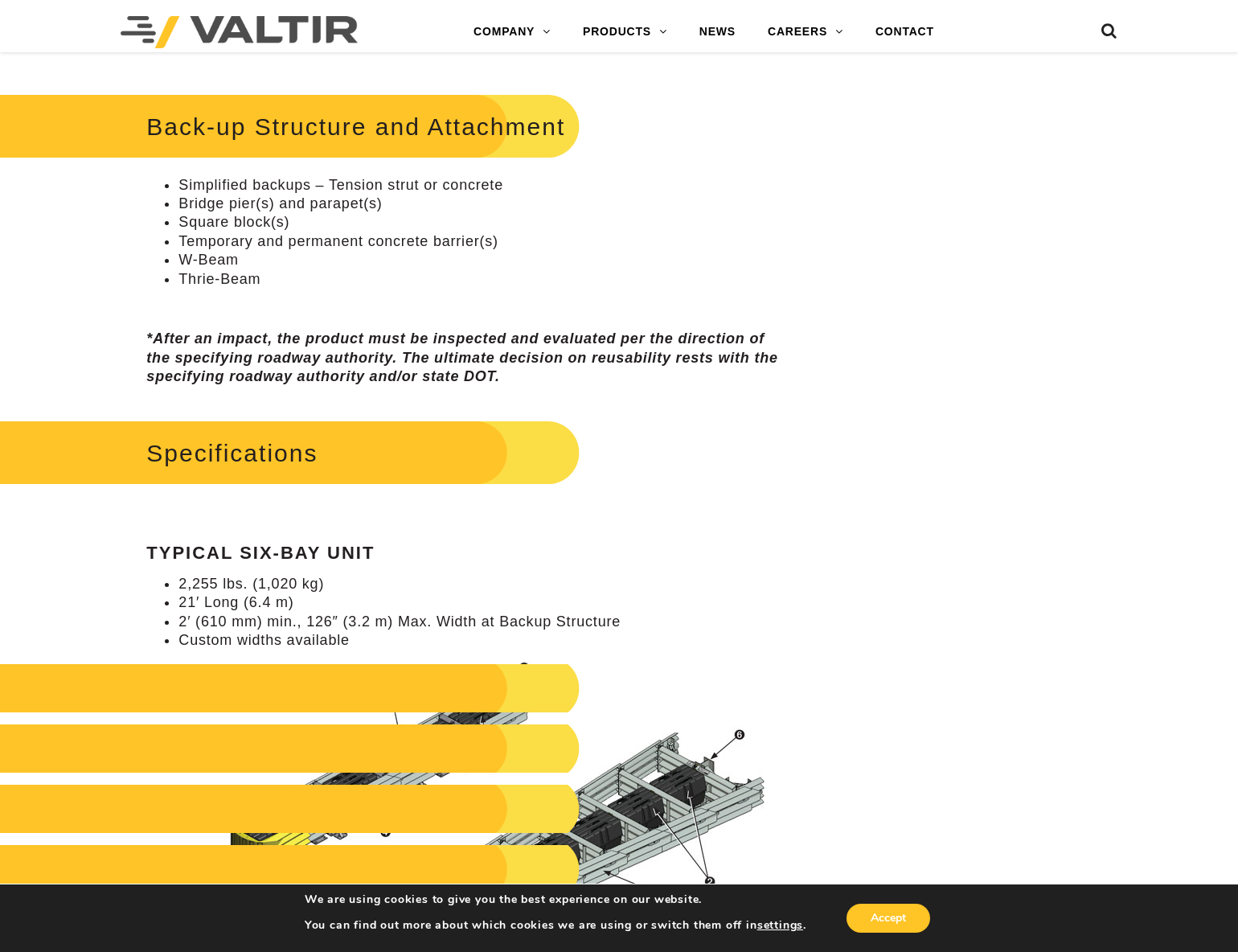
scroll to position [1321, 0]
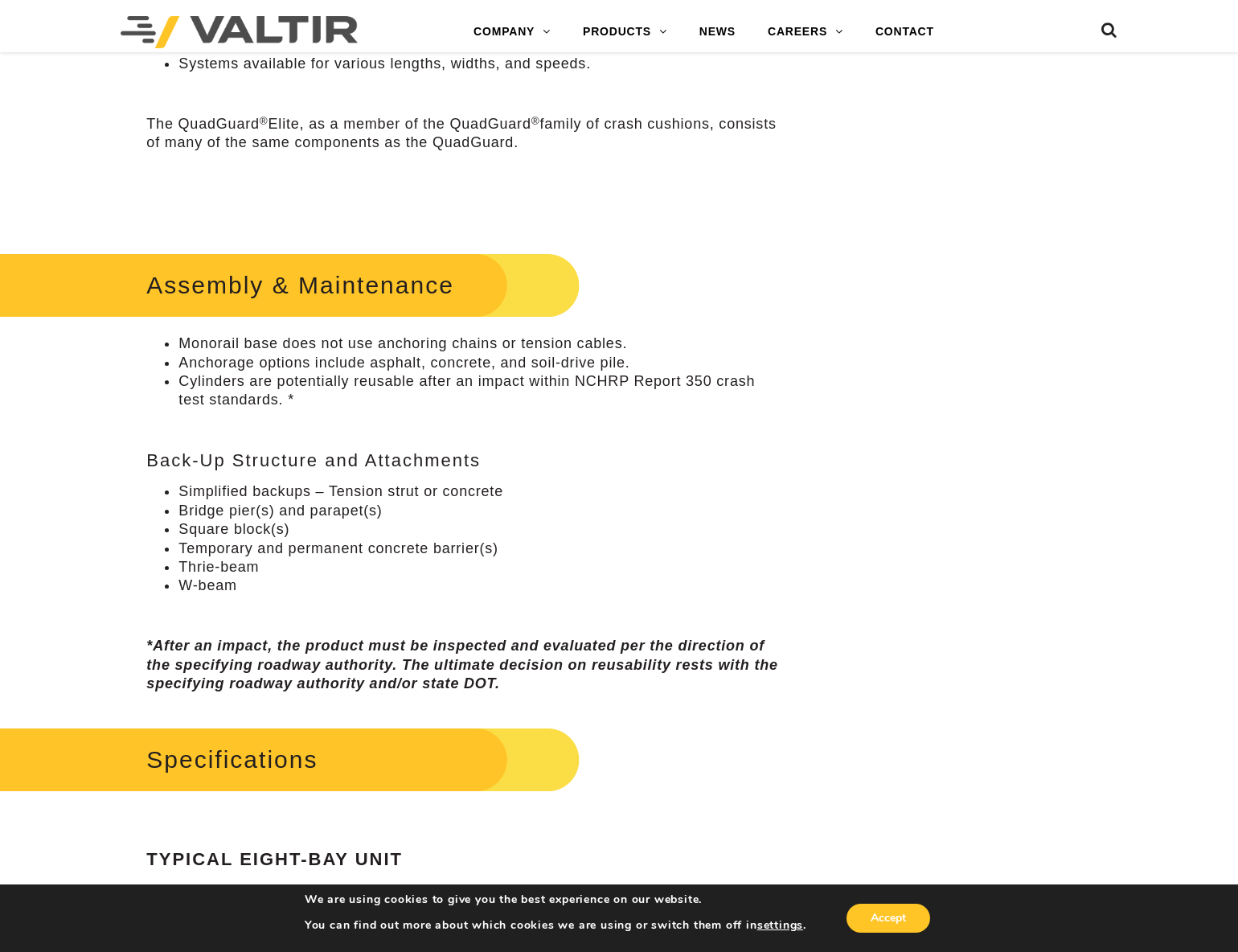
scroll to position [1369, 0]
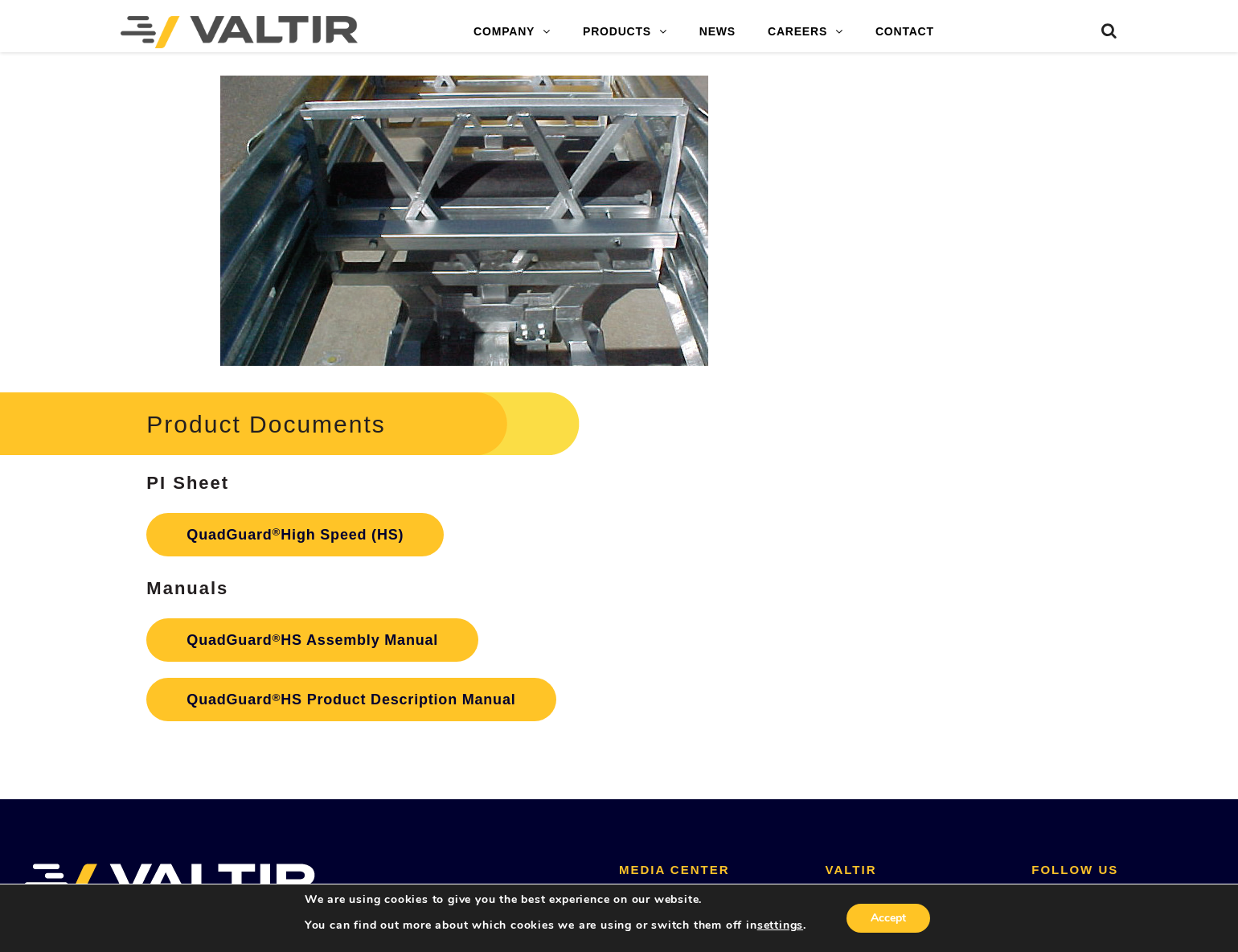
scroll to position [2904, 0]
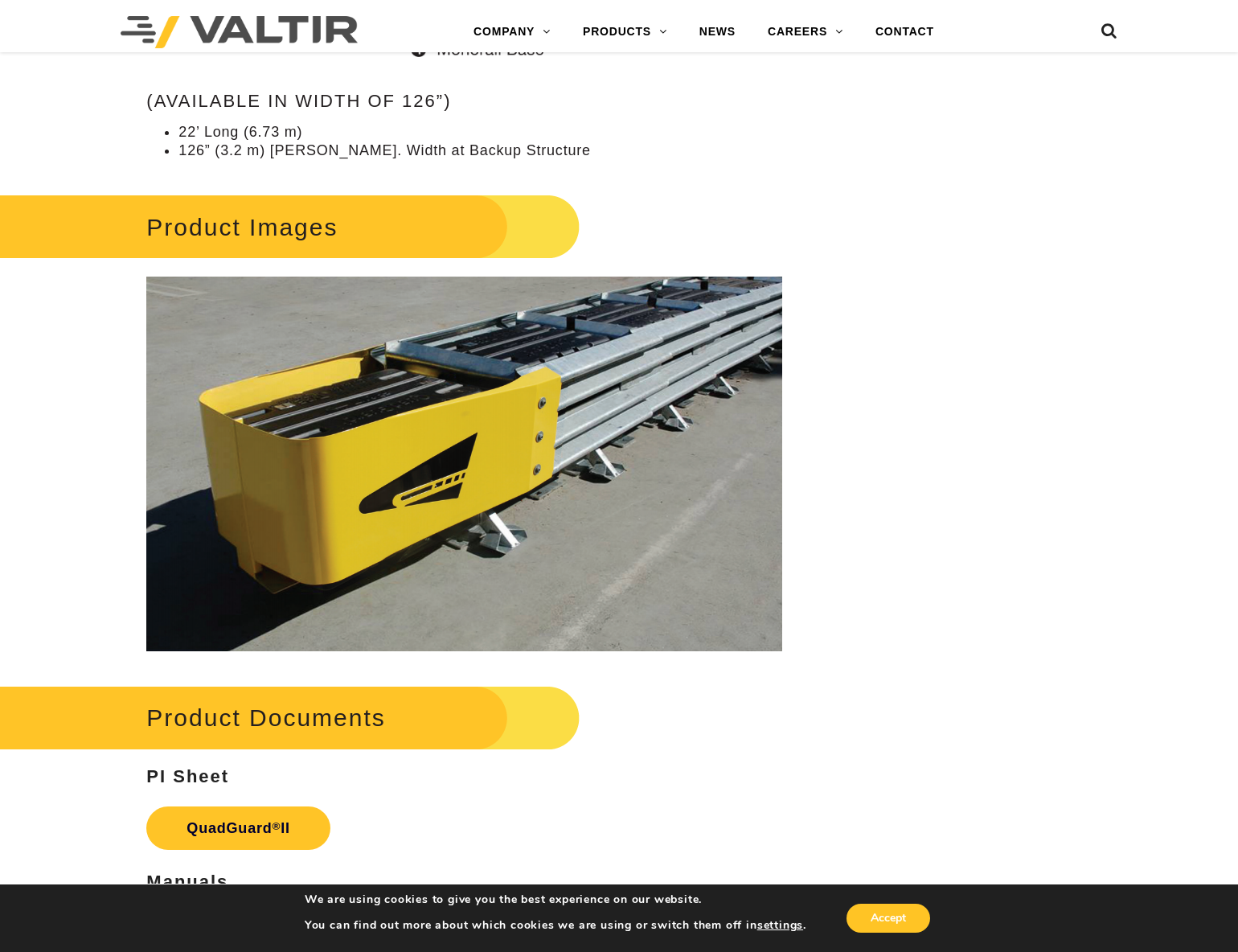
scroll to position [2944, 0]
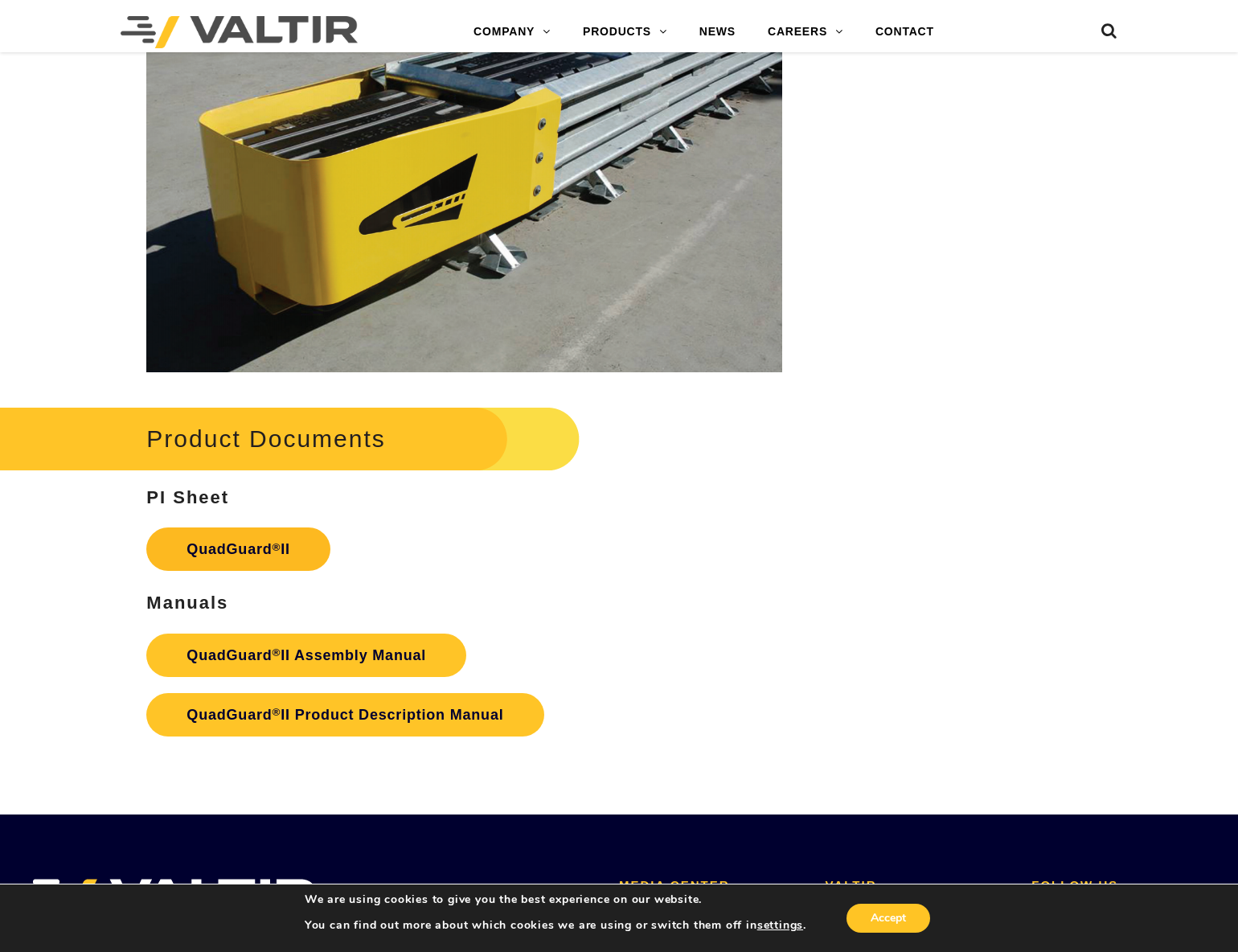
click at [274, 539] on link "QuadGuard ® II" at bounding box center [239, 549] width 184 height 44
